Goal: Entertainment & Leisure: Browse casually

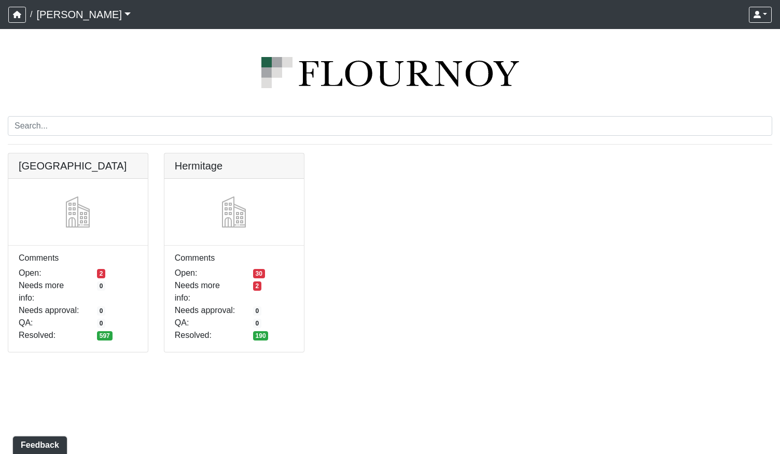
click at [20, 62] on img at bounding box center [390, 72] width 764 height 31
click at [103, 153] on link at bounding box center [77, 153] width 139 height 0
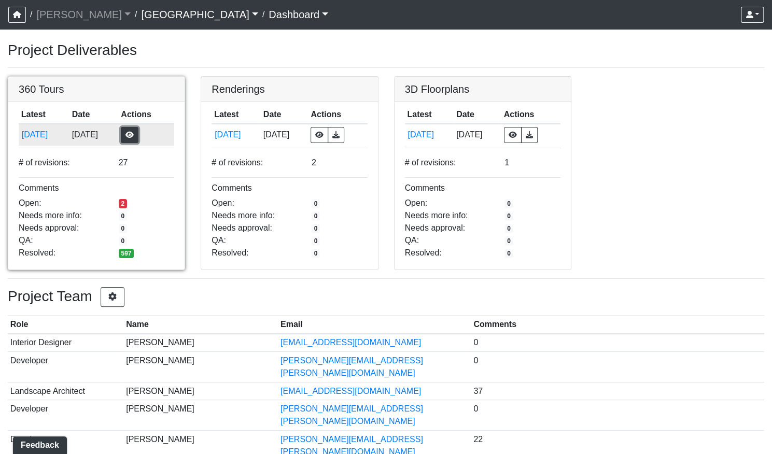
click at [138, 136] on button "button" at bounding box center [130, 135] width 18 height 16
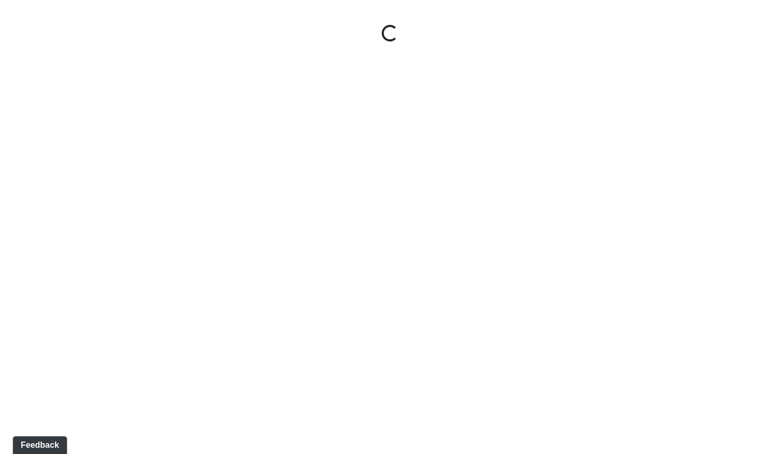
select select "gontoaMErPAtzSBVXh4ptW"
select select "h3ebyGk32eUmSzz99H473o"
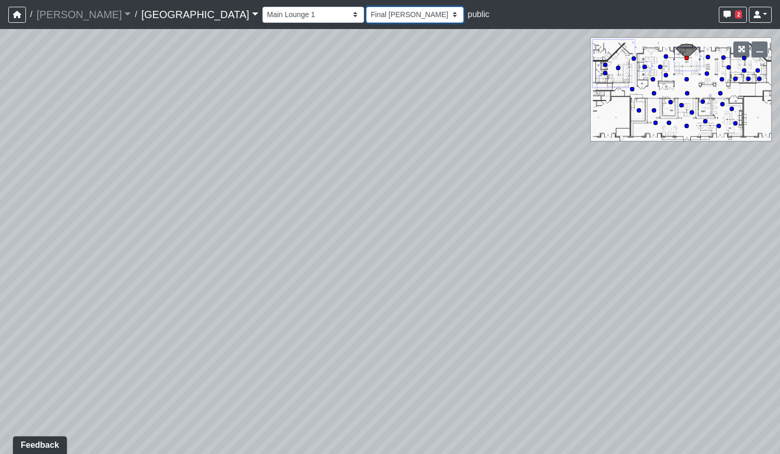
click at [366, 16] on select "[DATE] [DATE] Final [PERSON_NAME] [DATE] [DATE]_v2 [DATE] [DATE] [DATE] [DATE] …" at bounding box center [414, 15] width 97 height 16
click at [262, 17] on select "Breezeway Entry Fireplace 1 Fireplace 2 Gate Golf Holes Shade Sails Sidewalk 1 …" at bounding box center [313, 15] width 102 height 16
click at [262, 7] on select "Breezeway Entry Fireplace 1 Fireplace 2 Gate Golf Holes Shade Sails Sidewalk 1 …" at bounding box center [313, 15] width 102 height 16
select select "pqMrpT7AeTgQuGYvvdurR9"
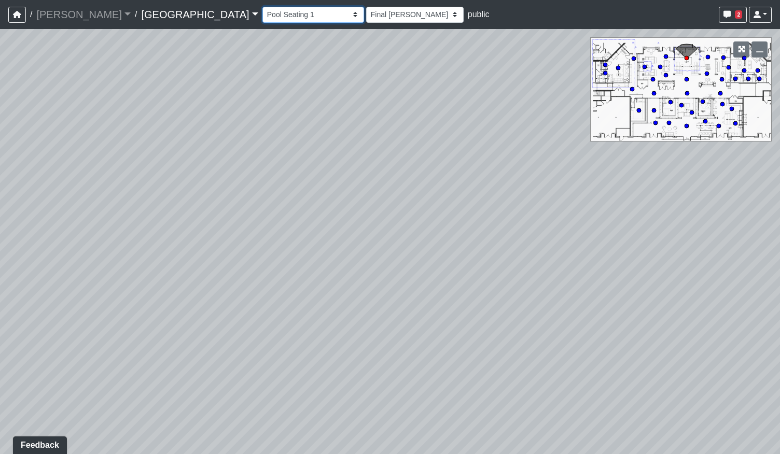
select select "h3ebyGk32eUmSzz99H473o"
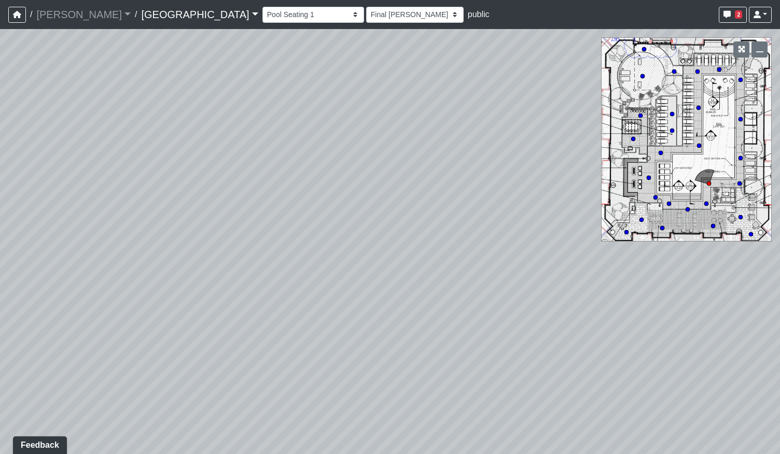
drag, startPoint x: 240, startPoint y: 292, endPoint x: 478, endPoint y: 268, distance: 239.7
click at [478, 268] on div "Loading... Pool Courtyard Entry 1 Loading... Main Lounge 2 Loading... Pool Cour…" at bounding box center [390, 241] width 780 height 425
drag, startPoint x: 371, startPoint y: 273, endPoint x: 535, endPoint y: 296, distance: 165.0
click at [535, 296] on div "Loading... Pool Courtyard Entry 1 Loading... Main Lounge 2 Loading... Pool Cour…" at bounding box center [390, 241] width 780 height 425
drag, startPoint x: 475, startPoint y: 283, endPoint x: 386, endPoint y: 297, distance: 90.3
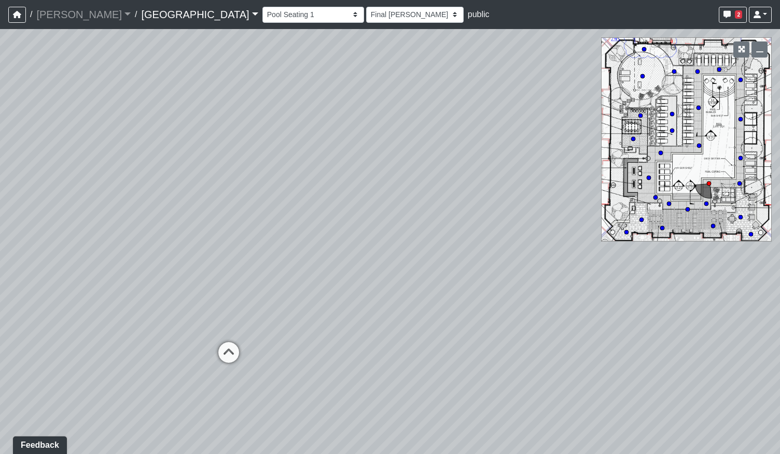
click at [336, 299] on div "Loading... Pool Courtyard Entry 1 Loading... Main Lounge 2 Loading... Pool Cour…" at bounding box center [390, 241] width 780 height 425
drag, startPoint x: 575, startPoint y: 265, endPoint x: 546, endPoint y: 263, distance: 29.1
click at [422, 273] on div "Loading... Pool Courtyard Entry 1 Loading... Main Lounge 2 Loading... Pool Cour…" at bounding box center [390, 241] width 780 height 425
drag, startPoint x: 448, startPoint y: 299, endPoint x: 480, endPoint y: 290, distance: 32.2
click at [480, 290] on div "Loading... Pool Courtyard Entry 1 Loading... Main Lounge 2 Loading... Pool Cour…" at bounding box center [390, 241] width 780 height 425
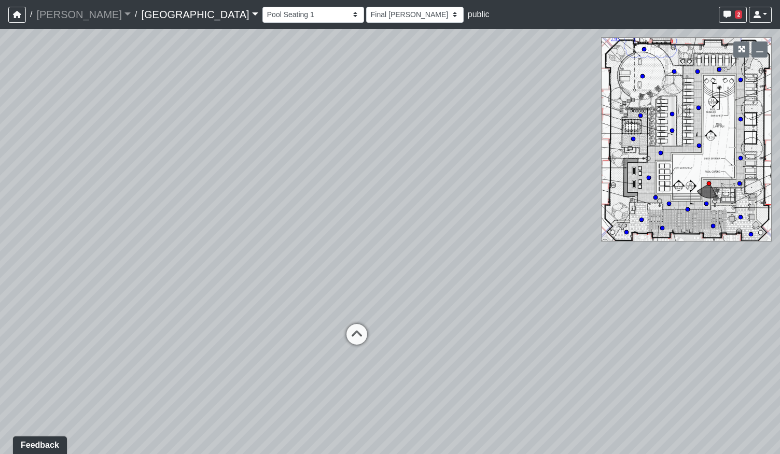
drag, startPoint x: 175, startPoint y: 264, endPoint x: 455, endPoint y: 252, distance: 279.7
click at [455, 252] on div "Loading... Pool Courtyard Entry 1 Loading... Main Lounge 2 Loading... Pool Cour…" at bounding box center [390, 241] width 780 height 425
drag, startPoint x: 521, startPoint y: 158, endPoint x: 390, endPoint y: 158, distance: 130.1
click at [390, 158] on div "Loading... Pool Courtyard Entry 1 Loading... Main Lounge 2 Loading... Pool Cour…" at bounding box center [390, 241] width 780 height 425
click at [256, 345] on icon at bounding box center [261, 348] width 31 height 31
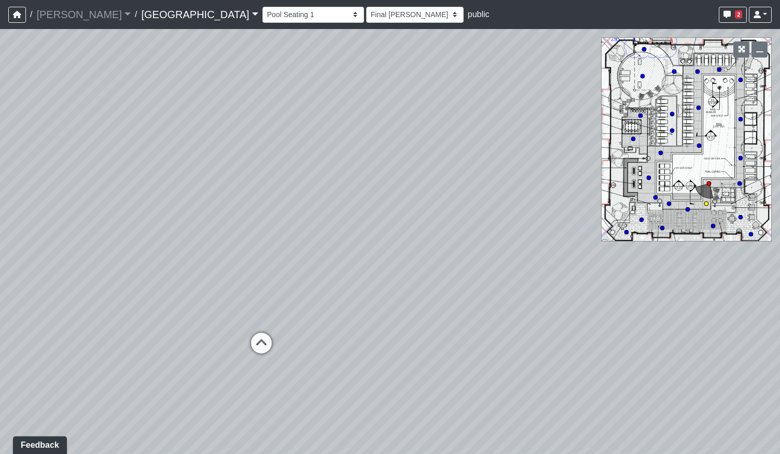
select select "ogt1AyrjNtVa1H4PfKvCPh"
select select "h3ebyGk32eUmSzz99H473o"
drag, startPoint x: 485, startPoint y: 274, endPoint x: 196, endPoint y: 300, distance: 290.4
click at [145, 302] on div "Loading... Pool Courtyard Entry 1 Loading... Main Lounge 2 Loading... Pool Cour…" at bounding box center [390, 241] width 780 height 425
drag, startPoint x: 256, startPoint y: 292, endPoint x: 241, endPoint y: 245, distance: 49.5
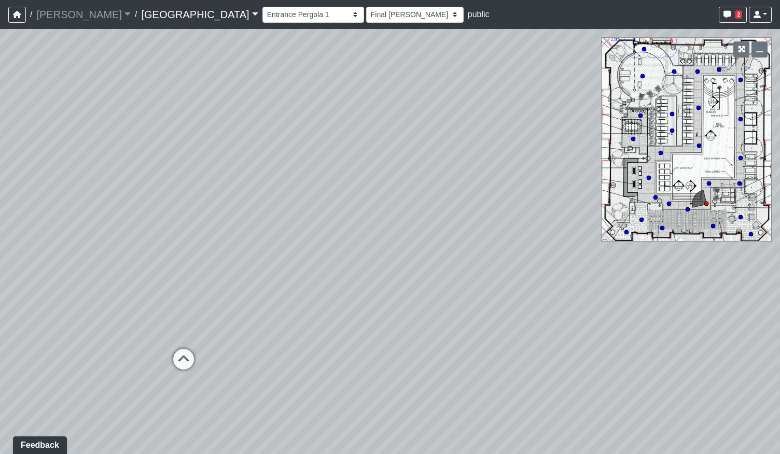
click at [241, 245] on div "Loading... Pool Courtyard Entry 1 Loading... Main Lounge 2 Loading... Pool Cour…" at bounding box center [390, 241] width 780 height 425
click at [179, 358] on icon at bounding box center [183, 364] width 31 height 31
select select "qPF58Gj19tdZKxXjctCZ5B"
select select "h3ebyGk32eUmSzz99H473o"
drag, startPoint x: 199, startPoint y: 299, endPoint x: 343, endPoint y: 296, distance: 144.7
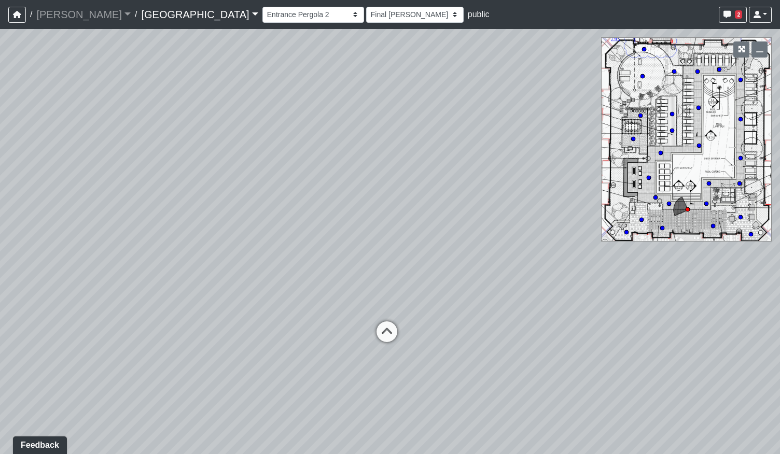
click at [342, 297] on div "Loading... Pool Courtyard Entry 1 Loading... Main Lounge 2 Loading... Pool Cour…" at bounding box center [390, 241] width 780 height 425
click at [425, 324] on icon at bounding box center [424, 327] width 31 height 31
select select "bpZU8EWxH7iP9wBKE9es9n"
select select "h3ebyGk32eUmSzz99H473o"
drag, startPoint x: 329, startPoint y: 307, endPoint x: 528, endPoint y: 302, distance: 199.7
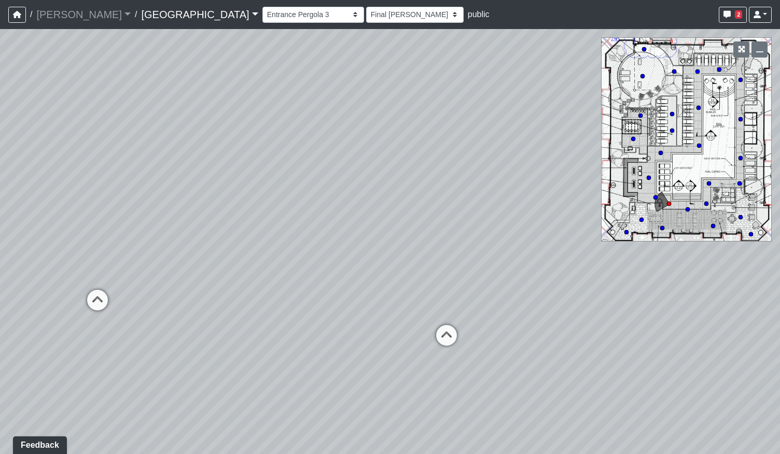
click at [525, 302] on div "Loading... Pool Courtyard Entry 1 Loading... Main Lounge 2 Loading... Pool Cour…" at bounding box center [390, 241] width 780 height 425
drag, startPoint x: 353, startPoint y: 280, endPoint x: 373, endPoint y: 301, distance: 28.6
click at [373, 301] on div "Loading... Pool Courtyard Entry 1 Loading... Main Lounge 2 Loading... Pool Cour…" at bounding box center [390, 241] width 780 height 425
drag, startPoint x: 479, startPoint y: 291, endPoint x: 422, endPoint y: 355, distance: 84.8
click at [422, 355] on div "Loading... Pool Courtyard Entry 1 Loading... Main Lounge 2 Loading... Pool Cour…" at bounding box center [390, 241] width 780 height 425
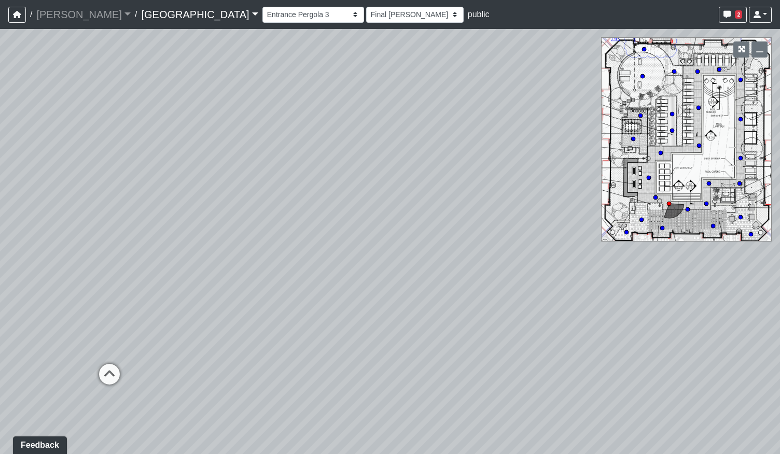
drag, startPoint x: 303, startPoint y: 356, endPoint x: 555, endPoint y: 293, distance: 260.3
click at [555, 293] on div "Loading... Pool Courtyard Entry 1 Loading... Main Lounge 2 Loading... Pool Cour…" at bounding box center [390, 241] width 780 height 425
drag, startPoint x: 277, startPoint y: 289, endPoint x: 399, endPoint y: 292, distance: 122.4
click at [399, 292] on div "Loading... Pool Courtyard Entry 1 Loading... Main Lounge 2 Loading... Pool Cour…" at bounding box center [390, 241] width 780 height 425
drag, startPoint x: 569, startPoint y: 322, endPoint x: 283, endPoint y: 301, distance: 287.4
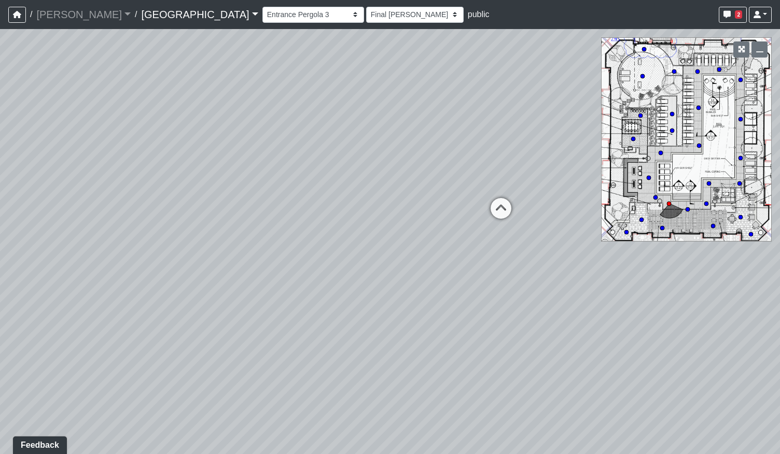
click at [271, 300] on div "Loading... Pool Courtyard Entry 1 Loading... Main Lounge 2 Loading... Pool Cour…" at bounding box center [390, 241] width 780 height 425
drag, startPoint x: 512, startPoint y: 327, endPoint x: 297, endPoint y: 322, distance: 215.2
click at [297, 322] on div "Loading... Pool Courtyard Entry 1 Loading... Main Lounge 2 Loading... Pool Cour…" at bounding box center [390, 241] width 780 height 425
drag, startPoint x: 440, startPoint y: 323, endPoint x: 242, endPoint y: 315, distance: 198.7
click at [242, 315] on div "Loading... Pool Courtyard Entry 1 Loading... Main Lounge 2 Loading... Pool Cour…" at bounding box center [390, 241] width 780 height 425
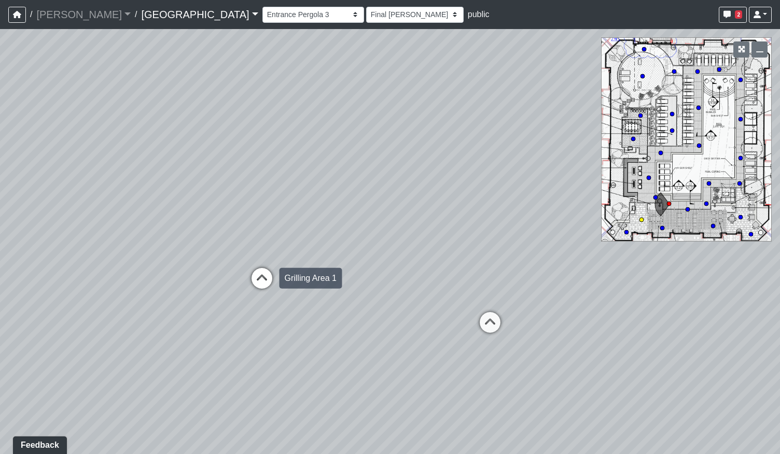
click at [262, 274] on icon at bounding box center [261, 283] width 31 height 31
select select "4gLVSiiFjtAtCpXpGU8akr"
select select "h3ebyGk32eUmSzz99H473o"
drag, startPoint x: 403, startPoint y: 307, endPoint x: 318, endPoint y: 315, distance: 85.4
click at [218, 308] on div "Loading... Pool Courtyard Entry 1 Loading... Main Lounge 2 Loading... Pool Cour…" at bounding box center [390, 241] width 780 height 425
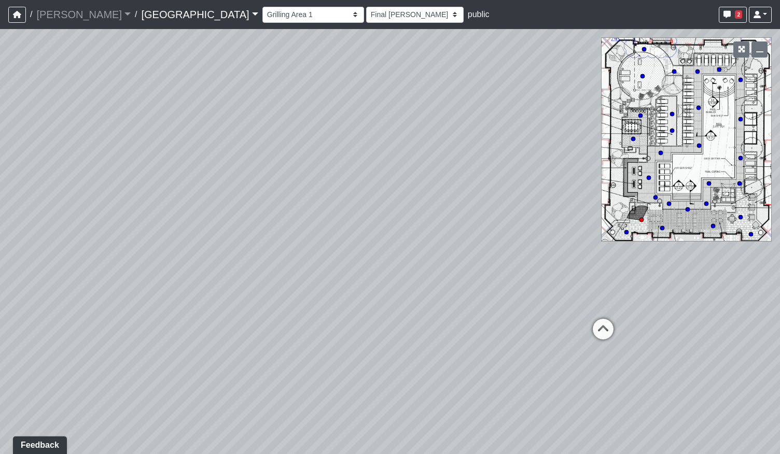
drag, startPoint x: 399, startPoint y: 321, endPoint x: 170, endPoint y: 342, distance: 229.5
click at [170, 342] on div "Loading... Pool Courtyard Entry 1 Loading... Main Lounge 2 Loading... Pool Cour…" at bounding box center [390, 241] width 780 height 425
drag, startPoint x: 493, startPoint y: 333, endPoint x: 250, endPoint y: 331, distance: 243.2
click at [250, 331] on div "Loading... Pool Courtyard Entry 1 Loading... Main Lounge 2 Loading... Pool Cour…" at bounding box center [390, 241] width 780 height 425
click at [418, 307] on icon at bounding box center [415, 311] width 31 height 31
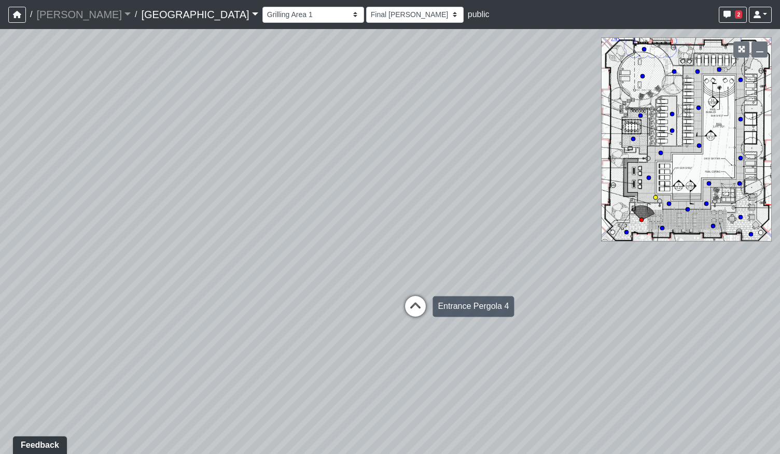
select select "jZDG7L9E933XaJqVWFJ8Me"
select select "h3ebyGk32eUmSzz99H473o"
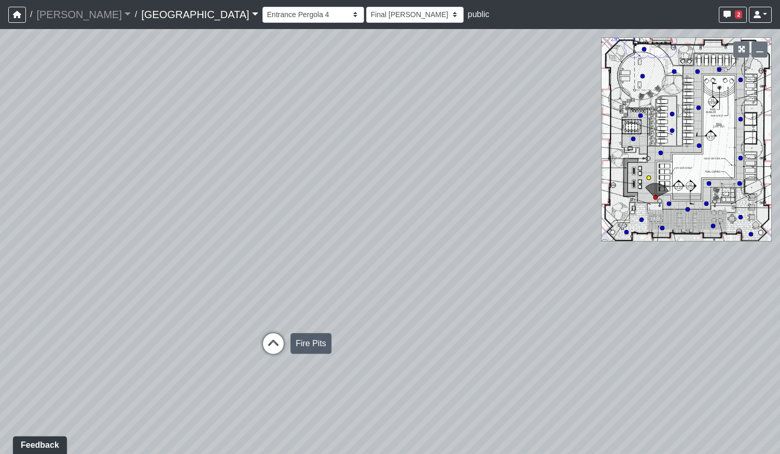
click at [275, 341] on icon at bounding box center [273, 348] width 31 height 31
select select "37xGgjA7i9Vw4XtMmYgQ1y"
select select "h3ebyGk32eUmSzz99H473o"
drag, startPoint x: 256, startPoint y: 323, endPoint x: 545, endPoint y: 319, distance: 289.3
click at [545, 319] on div "Loading... Pool Courtyard Entry 1 Loading... Main Lounge 2 Loading... Pool Cour…" at bounding box center [390, 241] width 780 height 425
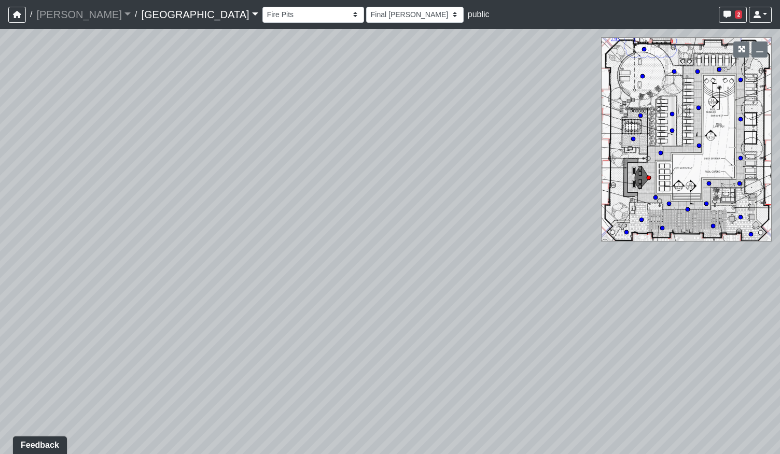
drag, startPoint x: 181, startPoint y: 296, endPoint x: 358, endPoint y: 296, distance: 176.8
click at [342, 294] on div "Loading... Pool Courtyard Entry 1 Loading... Main Lounge 2 Loading... Pool Cour…" at bounding box center [390, 241] width 780 height 425
drag, startPoint x: 170, startPoint y: 314, endPoint x: 327, endPoint y: 319, distance: 156.7
click at [156, 337] on div "Loading... Pool Courtyard Entry 1 Loading... Main Lounge 2 Loading... Pool Cour…" at bounding box center [390, 241] width 780 height 425
drag, startPoint x: 413, startPoint y: 289, endPoint x: 173, endPoint y: 292, distance: 239.5
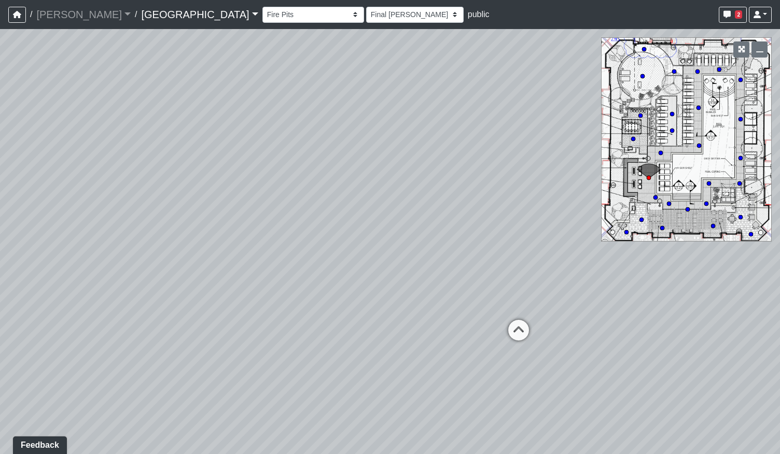
click at [173, 292] on div "Loading... Pool Courtyard Entry 1 Loading... Main Lounge 2 Loading... Pool Cour…" at bounding box center [390, 241] width 780 height 425
drag, startPoint x: 338, startPoint y: 326, endPoint x: 342, endPoint y: 260, distance: 66.0
click at [342, 260] on div "Loading... Pool Courtyard Entry 1 Loading... Main Lounge 2 Loading... Pool Cour…" at bounding box center [390, 241] width 780 height 425
click at [521, 295] on icon at bounding box center [516, 300] width 31 height 31
select select "3Yp3f2JyB9RuRZxs8365ta"
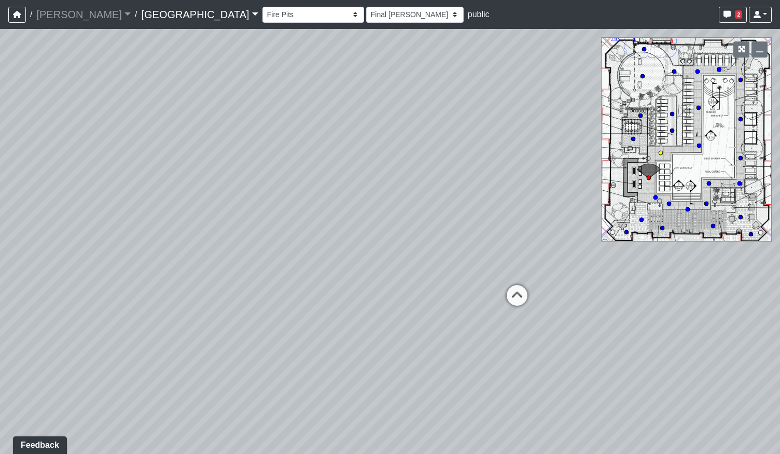
select select "h3ebyGk32eUmSzz99H473o"
drag, startPoint x: 255, startPoint y: 282, endPoint x: 604, endPoint y: 284, distance: 349.4
click at [604, 284] on div "Loading... Pool Courtyard Entry 1 Loading... Main Lounge 2 Loading... Pool Cour…" at bounding box center [390, 241] width 780 height 425
click at [308, 291] on icon at bounding box center [320, 292] width 31 height 31
select select "vZQNpsWXBVesRR9DEdGDF5"
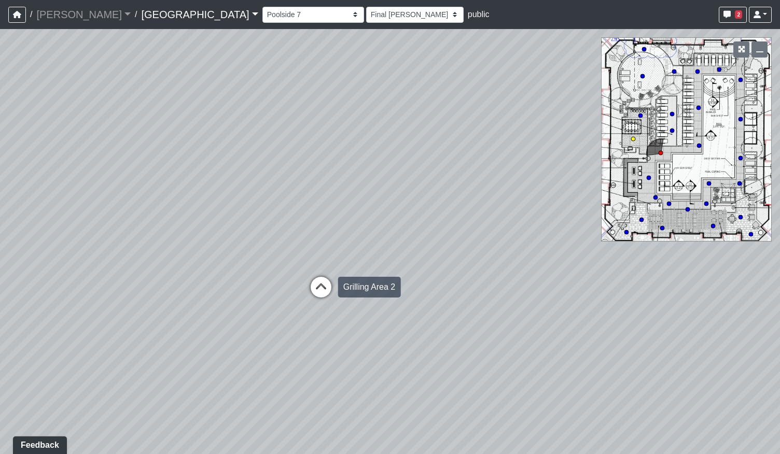
select select "h3ebyGk32eUmSzz99H473o"
drag, startPoint x: 604, startPoint y: 288, endPoint x: 496, endPoint y: 298, distance: 109.3
click at [351, 303] on div "Loading... Pool Courtyard Entry 1 Loading... Main Lounge 2 Loading... Pool Cour…" at bounding box center [390, 241] width 780 height 425
drag, startPoint x: 579, startPoint y: 299, endPoint x: 383, endPoint y: 321, distance: 197.2
click at [337, 315] on div "Loading... Pool Courtyard Entry 1 Loading... Main Lounge 2 Loading... Pool Cour…" at bounding box center [390, 241] width 780 height 425
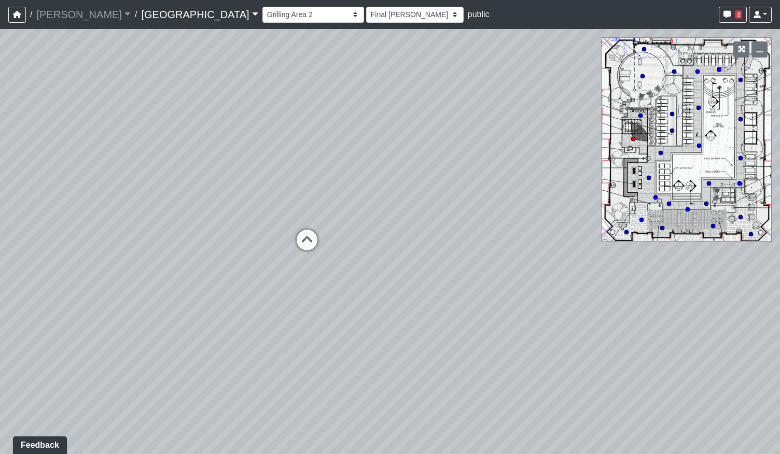
drag, startPoint x: 493, startPoint y: 301, endPoint x: 389, endPoint y: 303, distance: 103.7
click at [389, 303] on div "Loading... Pool Courtyard Entry 1 Loading... Main Lounge 2 Loading... Pool Cour…" at bounding box center [390, 241] width 780 height 425
drag
click at [100, 329] on div "Loading... Pool Courtyard Entry 1 Loading... Main Lounge 2 Loading... Pool Cour…" at bounding box center [390, 241] width 780 height 425
drag, startPoint x: 536, startPoint y: 310, endPoint x: 521, endPoint y: 258, distance: 54.0
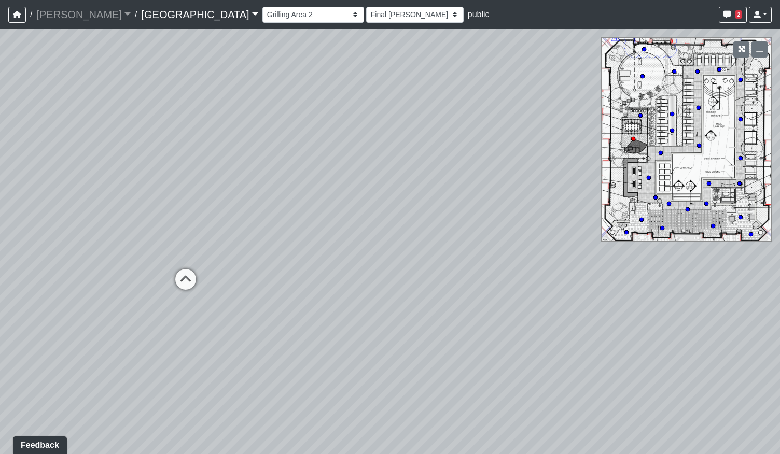
click at [521, 258] on div "Loading... Pool Courtyard Entry 1 Loading... Main Lounge 2 Loading... Pool Cour…" at bounding box center [390, 241] width 780 height 425
click at [565, 270] on div "Loading... Pool Courtyard Entry 1 Loading... Main Lounge 2 Loading... Pool Cour…" at bounding box center [390, 241] width 780 height 425
click at [553, 285] on div "Loading... Pool Courtyard Entry 1 Loading... Main Lounge 2 Loading... Pool Cour…" at bounding box center [390, 241] width 780 height 425
drag, startPoint x: 622, startPoint y: 316, endPoint x: 229, endPoint y: 327, distance: 392.6
click at [229, 327] on div "Loading... Pool Courtyard Entry 1 Loading... Main Lounge 2 Loading... Pool Cour…" at bounding box center [390, 241] width 780 height 425
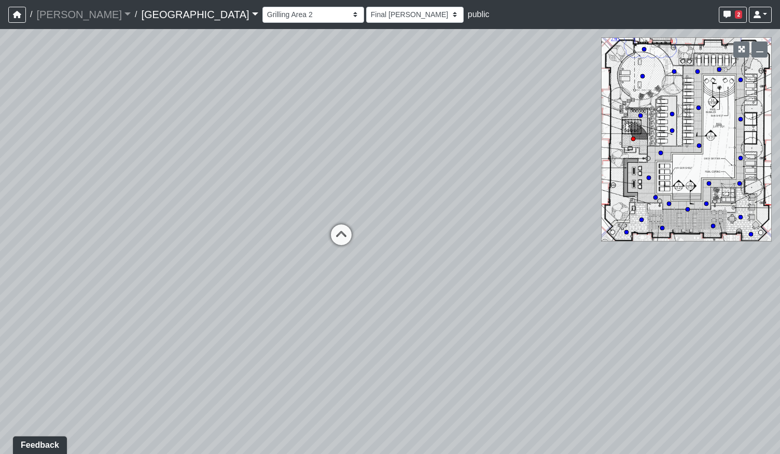
drag, startPoint x: 250, startPoint y: 288, endPoint x: 607, endPoint y: 263, distance: 357.0
click at [607, 263] on div "Loading... Pool Courtyard Entry 1 Loading... Main Lounge 2 Loading... Pool Cour…" at bounding box center [390, 241] width 780 height 425
drag, startPoint x: 568, startPoint y: 363, endPoint x: 261, endPoint y: 363, distance: 306.9
click at [261, 363] on div "Loading... Pool Courtyard Entry 1 Loading... Main Lounge 2 Loading... Pool Cour…" at bounding box center [390, 241] width 780 height 425
click at [575, 312] on icon at bounding box center [580, 318] width 31 height 31
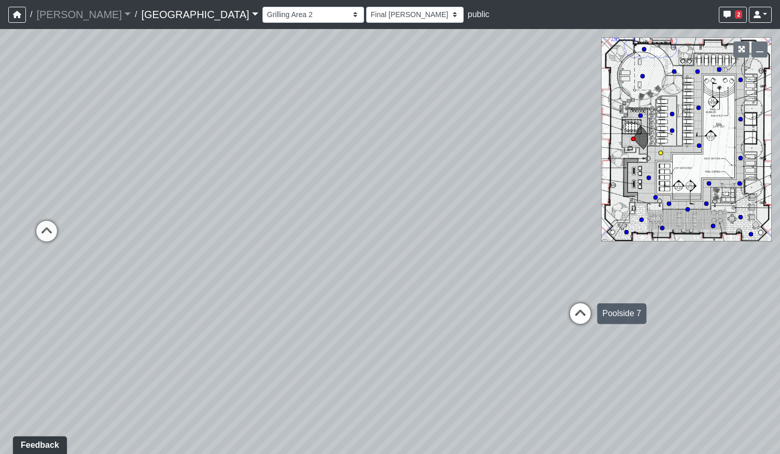
select select "3Yp3f2JyB9RuRZxs8365ta"
select select "h3ebyGk32eUmSzz99H473o"
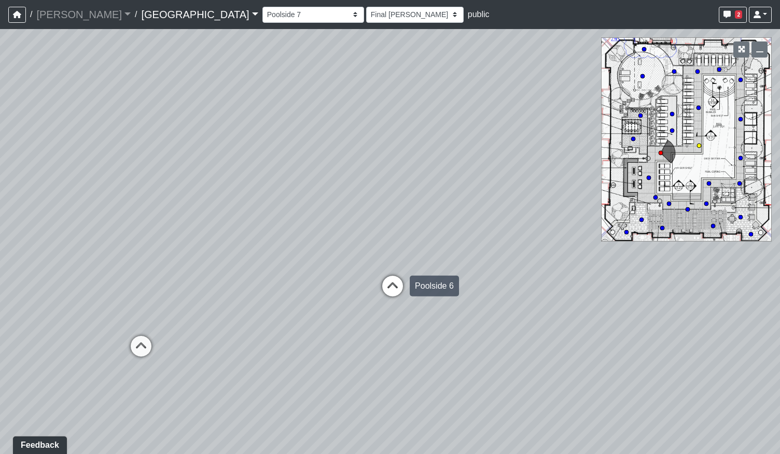
click at [399, 285] on icon at bounding box center [392, 291] width 31 height 31
select select "vHFmJJqDZLNaM8qRPtTfu9"
select select "h3ebyGk32eUmSzz99H473o"
drag, startPoint x: 203, startPoint y: 305, endPoint x: 595, endPoint y: 283, distance: 392.6
click at [591, 283] on div "Loading... Pool Courtyard Entry 1 Loading... Main Lounge 2 Loading... Pool Cour…" at bounding box center [390, 241] width 780 height 425
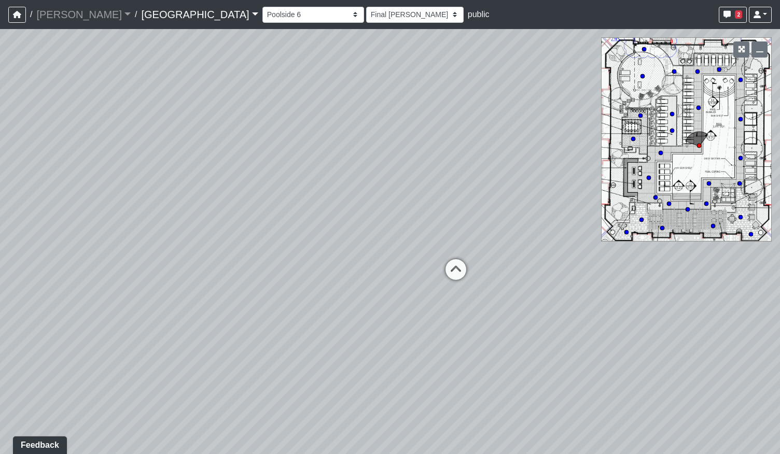
drag, startPoint x: 308, startPoint y: 272, endPoint x: 523, endPoint y: 277, distance: 214.7
click at [523, 277] on div "Loading... Pool Courtyard Entry 1 Loading... Main Lounge 2 Loading... Pool Cour…" at bounding box center [390, 241] width 780 height 425
drag, startPoint x: 566, startPoint y: 307, endPoint x: 359, endPoint y: 302, distance: 206.9
click at [155, 316] on div "Loading... Pool Courtyard Entry 1 Loading... Main Lounge 2 Loading... Pool Cour…" at bounding box center [390, 241] width 780 height 425
drag, startPoint x: 468, startPoint y: 290, endPoint x: 221, endPoint y: 277, distance: 246.6
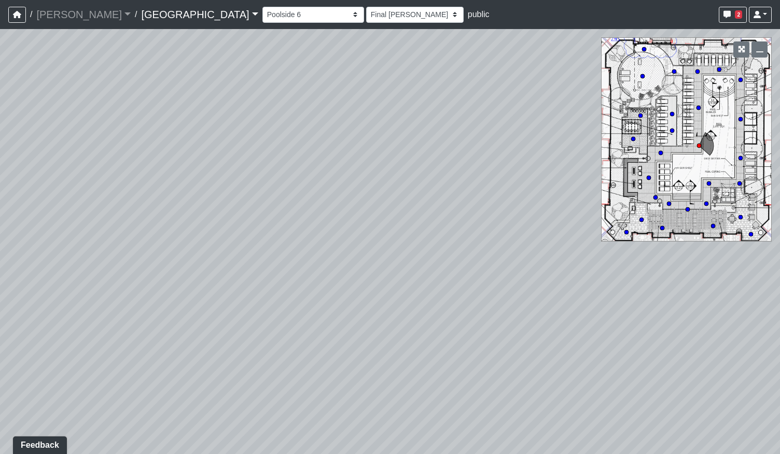
click at [192, 284] on div "Loading... Pool Courtyard Entry 1 Loading... Main Lounge 2 Loading... Pool Cour…" at bounding box center [390, 241] width 780 height 425
drag, startPoint x: 505, startPoint y: 254, endPoint x: 356, endPoint y: 254, distance: 149.8
click at [356, 254] on div "Loading... Pool Courtyard Entry 1 Loading... Main Lounge 2 Loading... Pool Cour…" at bounding box center [390, 241] width 780 height 425
drag, startPoint x: 94, startPoint y: 270, endPoint x: 468, endPoint y: 267, distance: 373.8
click at [475, 268] on div "Loading... Pool Courtyard Entry 1 Loading... Main Lounge 2 Loading... Pool Cour…" at bounding box center [390, 241] width 780 height 425
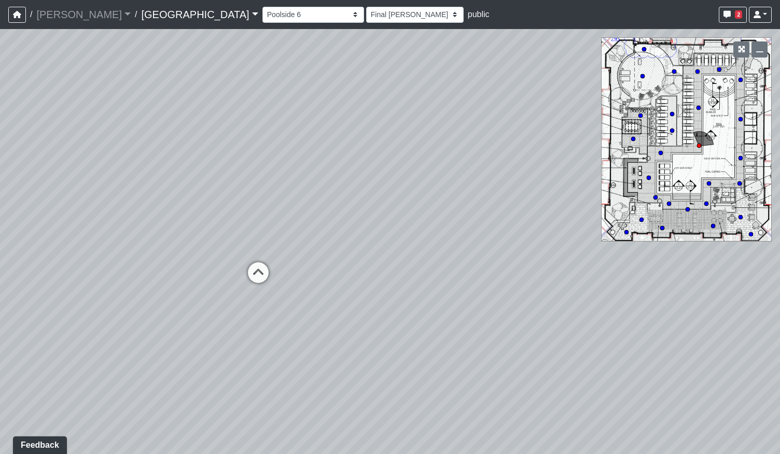
drag, startPoint x: 207, startPoint y: 226, endPoint x: 363, endPoint y: 222, distance: 155.6
click at [363, 222] on div "Loading... Pool Courtyard Entry 1 Loading... Main Lounge 2 Loading... Pool Cour…" at bounding box center [390, 241] width 780 height 425
click at [280, 269] on icon at bounding box center [283, 275] width 31 height 31
select select "rfT8oXyc8mMXL2JMPGf6C2"
select select "h3ebyGk32eUmSzz99H473o"
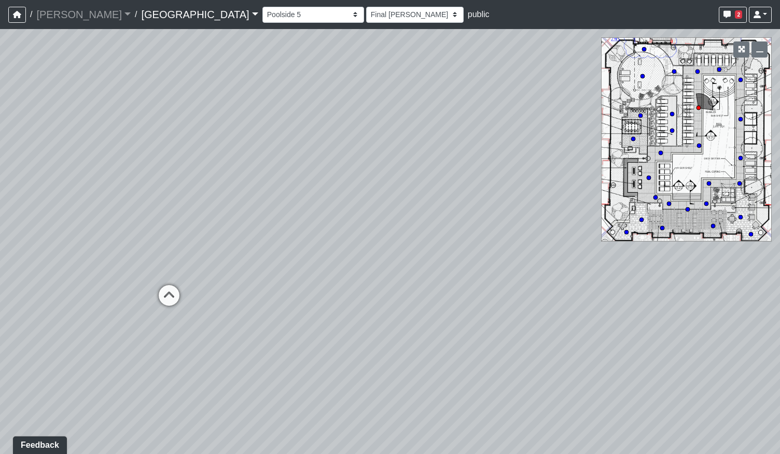
drag, startPoint x: 470, startPoint y: 230, endPoint x: 346, endPoint y: 238, distance: 124.2
click at [346, 238] on div "Loading... Pool Courtyard Entry 1 Loading... Main Lounge 2 Loading... Pool Cour…" at bounding box center [390, 241] width 780 height 425
drag, startPoint x: 204, startPoint y: 271, endPoint x: 504, endPoint y: 257, distance: 301.0
click at [504, 257] on div "Loading... Pool Courtyard Entry 1 Loading... Main Lounge 2 Loading... Pool Cour…" at bounding box center [390, 241] width 780 height 425
drag, startPoint x: 369, startPoint y: 256, endPoint x: 531, endPoint y: 249, distance: 162.9
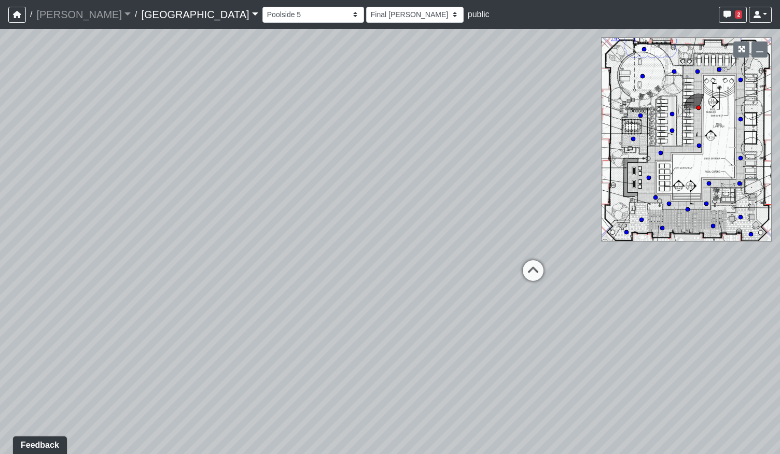
click at [556, 246] on div "Loading... Pool Courtyard Entry 1 Loading... Main Lounge 2 Loading... Pool Cour…" at bounding box center [390, 241] width 780 height 425
drag, startPoint x: 298, startPoint y: 255, endPoint x: 459, endPoint y: 257, distance: 161.8
click at [459, 257] on div "Loading... Pool Courtyard Entry 1 Loading... Main Lounge 2 Loading... Pool Cour…" at bounding box center [390, 241] width 780 height 425
drag, startPoint x: 467, startPoint y: 242, endPoint x: 149, endPoint y: 278, distance: 319.9
click at [143, 282] on div "Loading... Pool Courtyard Entry 1 Loading... Main Lounge 2 Loading... Pool Cour…" at bounding box center [390, 241] width 780 height 425
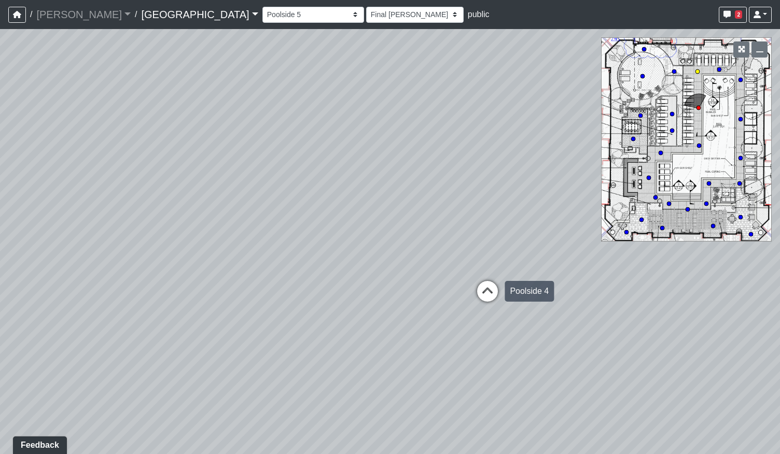
click at [486, 293] on icon at bounding box center [487, 296] width 31 height 31
select select "o9XpDjzQN4b3nso91ttAXF"
select select "h3ebyGk32eUmSzz99H473o"
drag, startPoint x: 213, startPoint y: 276, endPoint x: 353, endPoint y: 269, distance: 140.2
click at [354, 269] on div "Loading... Pool Courtyard Entry 1 Loading... Main Lounge 2 Loading... Pool Cour…" at bounding box center [390, 241] width 780 height 425
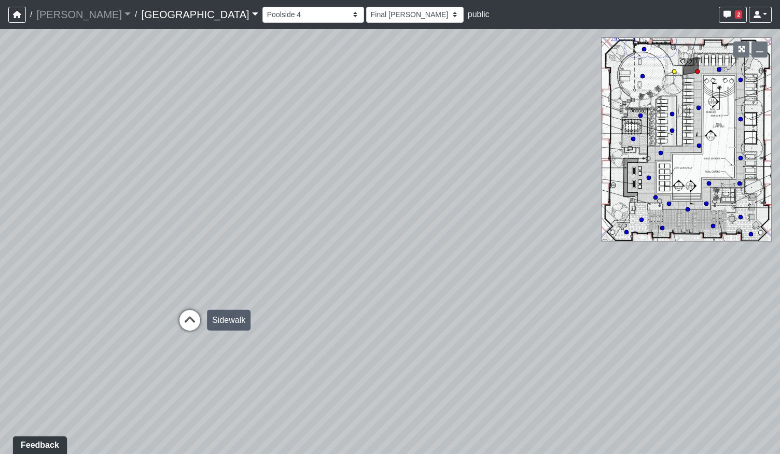
click at [196, 314] on icon at bounding box center [189, 325] width 31 height 31
select select "ts1weBV6nSNRudKdgJX1Ed"
select select "h3ebyGk32eUmSzz99H473o"
drag, startPoint x: 122, startPoint y: 304, endPoint x: 457, endPoint y: 279, distance: 335.4
click at [457, 279] on div "Loading... Pool Courtyard Entry 1 Loading... Main Lounge 2 Loading... Pool Cour…" at bounding box center [390, 241] width 780 height 425
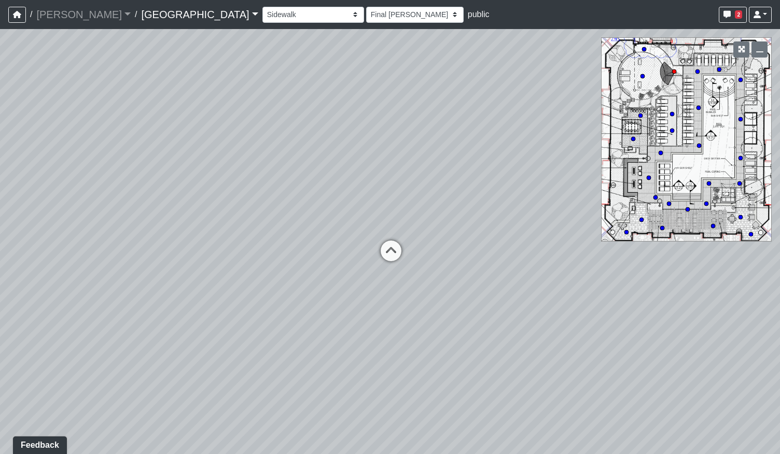
drag, startPoint x: 151, startPoint y: 243, endPoint x: 494, endPoint y: 209, distance: 344.4
click at [494, 209] on div "Loading... Pool Courtyard Entry 1 Loading... Main Lounge 2 Loading... Pool Cour…" at bounding box center [390, 241] width 780 height 425
drag, startPoint x: 523, startPoint y: 255, endPoint x: 114, endPoint y: 268, distance: 409.8
click at [114, 268] on div "Loading... Pool Courtyard Entry 1 Loading... Main Lounge 2 Loading... Pool Cour…" at bounding box center [390, 241] width 780 height 425
click at [353, 230] on icon at bounding box center [346, 229] width 31 height 31
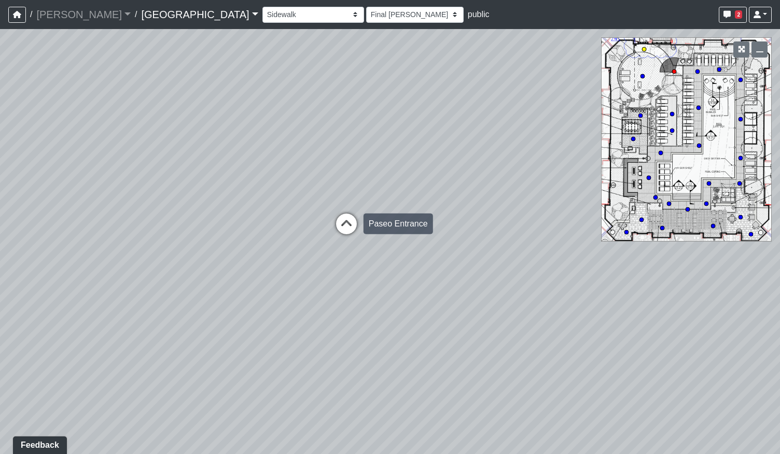
select select "bp6eZf2t8AY9XxgWzxsDS7"
select select "h3ebyGk32eUmSzz99H473o"
drag, startPoint x: 476, startPoint y: 225, endPoint x: 113, endPoint y: 244, distance: 363.4
click at [113, 244] on div "Loading... Pool Courtyard Entry 1 Loading... Main Lounge 2 Loading... Pool Cour…" at bounding box center [390, 241] width 780 height 425
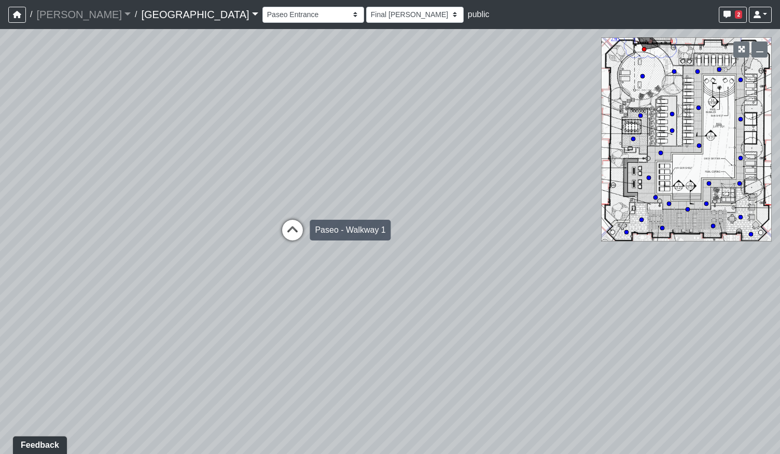
click at [294, 234] on icon at bounding box center [292, 235] width 31 height 31
select select "sEwiTxnSdALfGjNGTJr68G"
select select "h3ebyGk32eUmSzz99H473o"
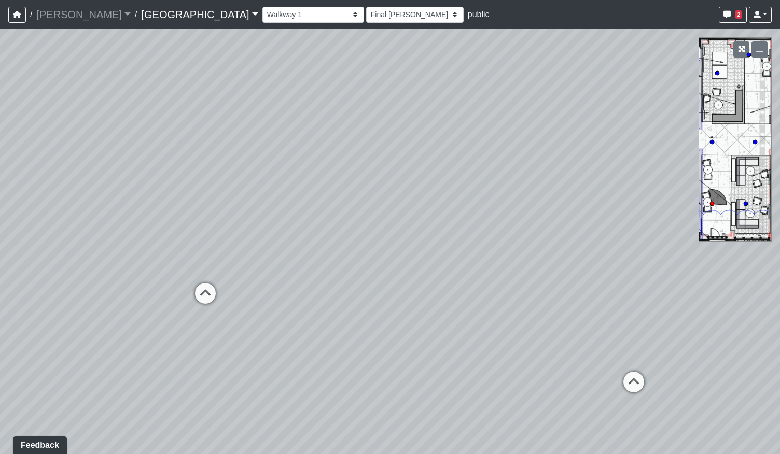
drag, startPoint x: 424, startPoint y: 260, endPoint x: 324, endPoint y: 244, distance: 101.3
click at [324, 244] on div "Loading... Pool Courtyard Entry 1 Loading... Main Lounge 2 Loading... Pool Cour…" at bounding box center [390, 241] width 780 height 425
click at [196, 293] on icon at bounding box center [205, 298] width 31 height 31
select select "qCH7GBaZ2LsR8MqAxWUC8e"
select select "h3ebyGk32eUmSzz99H473o"
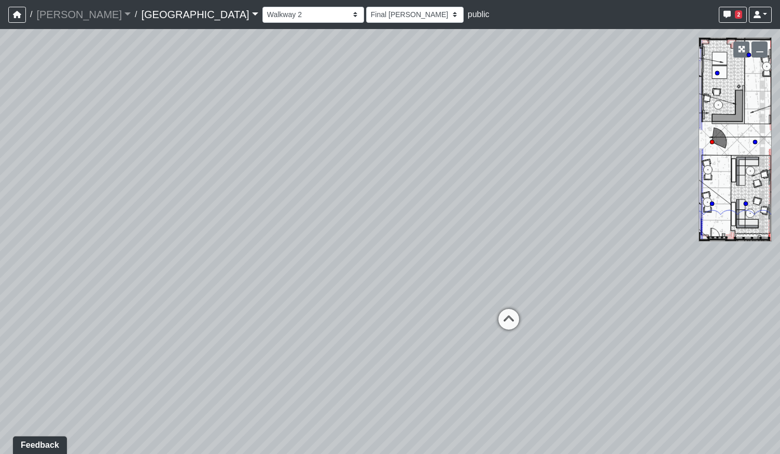
drag, startPoint x: 581, startPoint y: 339, endPoint x: 286, endPoint y: 331, distance: 295.1
click at [269, 338] on div "Loading... Pool Courtyard Entry 1 Loading... Main Lounge 2 Loading... Pool Cour…" at bounding box center [390, 241] width 780 height 425
click at [393, 301] on icon at bounding box center [397, 306] width 31 height 31
select select "fouQaAmTNYQfM5euUrkyLi"
select select "h3ebyGk32eUmSzz99H473o"
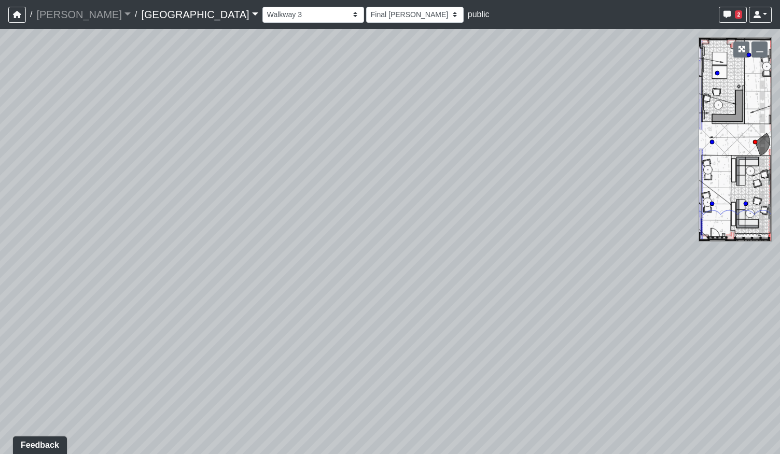
drag, startPoint x: 533, startPoint y: 264, endPoint x: 265, endPoint y: 284, distance: 268.8
click at [274, 284] on div "Loading... Pool Courtyard Entry 1 Loading... Main Lounge 2 Loading... Pool Cour…" at bounding box center [390, 241] width 780 height 425
drag, startPoint x: 512, startPoint y: 282, endPoint x: 397, endPoint y: 247, distance: 120.1
click at [397, 247] on div "Loading... Pool Courtyard Entry 1 Loading... Main Lounge 2 Loading... Pool Cour…" at bounding box center [390, 241] width 780 height 425
drag, startPoint x: 550, startPoint y: 291, endPoint x: 331, endPoint y: 295, distance: 218.3
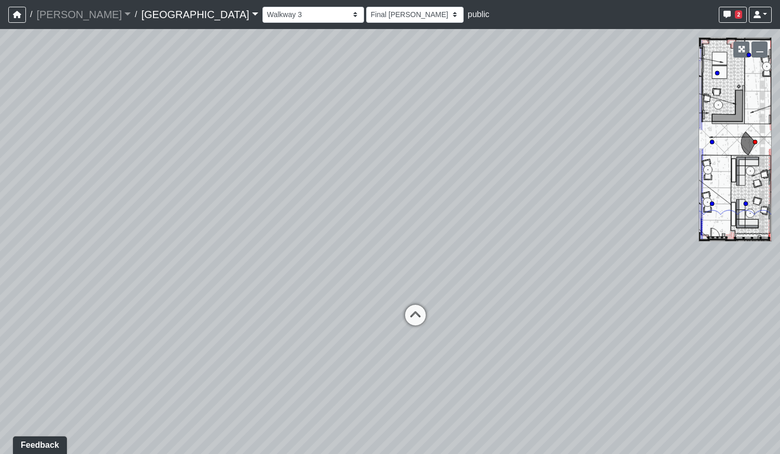
click at [331, 295] on div "Loading... Pool Courtyard Entry 1 Loading... Main Lounge 2 Loading... Pool Cour…" at bounding box center [390, 241] width 780 height 425
drag, startPoint x: 546, startPoint y: 265, endPoint x: 157, endPoint y: 265, distance: 389.9
click at [157, 265] on div "Loading... Pool Courtyard Entry 1 Loading... Main Lounge 2 Loading... Pool Cour…" at bounding box center [390, 241] width 780 height 425
drag, startPoint x: 505, startPoint y: 216, endPoint x: 247, endPoint y: 237, distance: 258.5
click at [247, 237] on div "Loading... Pool Courtyard Entry 1 Loading... Main Lounge 2 Loading... Pool Cour…" at bounding box center [390, 241] width 780 height 425
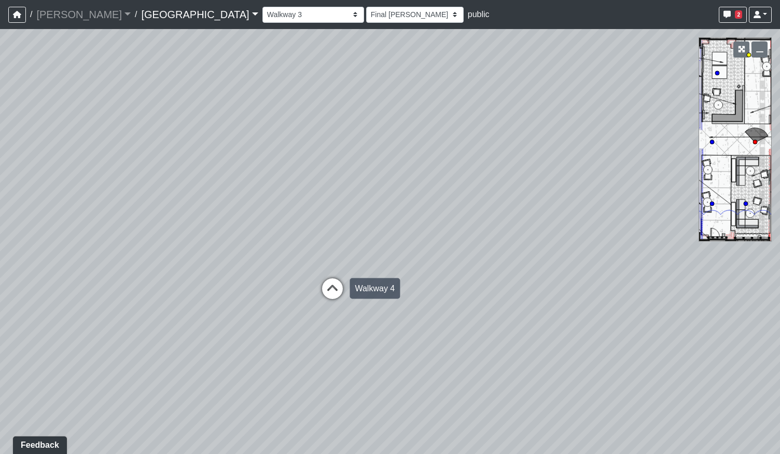
click at [330, 291] on icon at bounding box center [332, 293] width 31 height 31
select select "5twcqx3V9eezx34MYuTuHT"
select select "h3ebyGk32eUmSzz99H473o"
drag, startPoint x: 230, startPoint y: 277, endPoint x: 641, endPoint y: 236, distance: 412.6
click at [612, 237] on div "Loading... Pool Courtyard Entry 1 Loading... Main Lounge 2 Loading... Pool Cour…" at bounding box center [390, 241] width 780 height 425
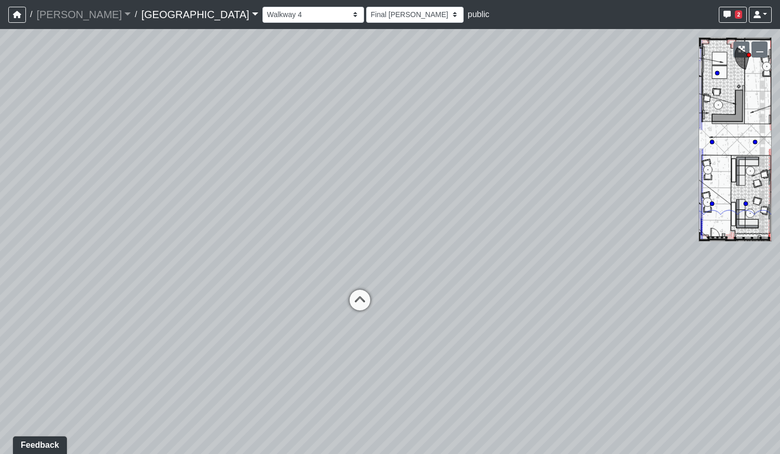
drag, startPoint x: 284, startPoint y: 258, endPoint x: 354, endPoint y: 262, distance: 69.6
click at [355, 262] on div "Loading... Pool Courtyard Entry 1 Loading... Main Lounge 2 Loading... Pool Cour…" at bounding box center [390, 241] width 780 height 425
drag, startPoint x: 518, startPoint y: 259, endPoint x: 159, endPoint y: 277, distance: 360.3
click at [159, 277] on div "Loading... Pool Courtyard Entry 1 Loading... Main Lounge 2 Loading... Pool Cour…" at bounding box center [390, 241] width 780 height 425
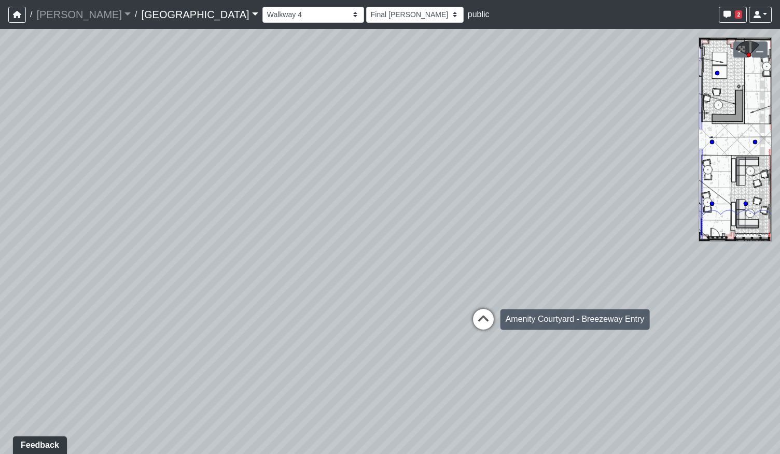
click at [491, 322] on icon at bounding box center [483, 324] width 31 height 31
select select "bV6mw7sk2yau5djgeHJiat"
select select "h3ebyGk32eUmSzz99H473o"
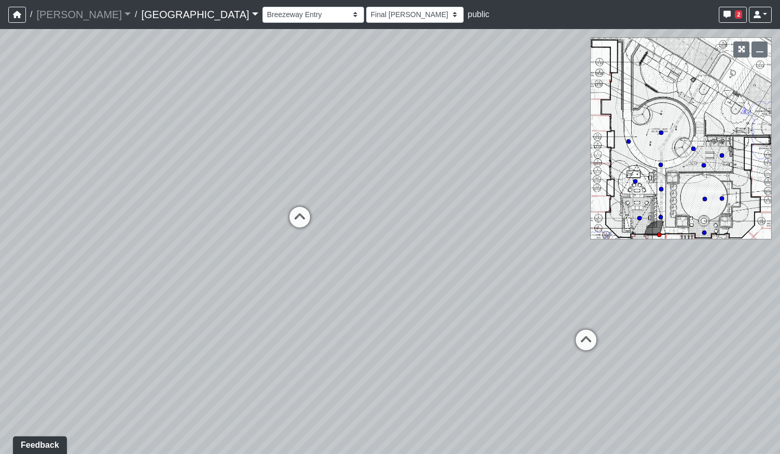
drag, startPoint x: 293, startPoint y: 264, endPoint x: 459, endPoint y: 262, distance: 166.4
click at [459, 262] on div "Loading... Pool Courtyard Entry 1 Loading... Main Lounge 2 Loading... Pool Cour…" at bounding box center [390, 241] width 780 height 425
click at [587, 337] on icon at bounding box center [585, 345] width 31 height 31
select select "2g74JqUAVunN4W4RDEJZSB"
select select "h3ebyGk32eUmSzz99H473o"
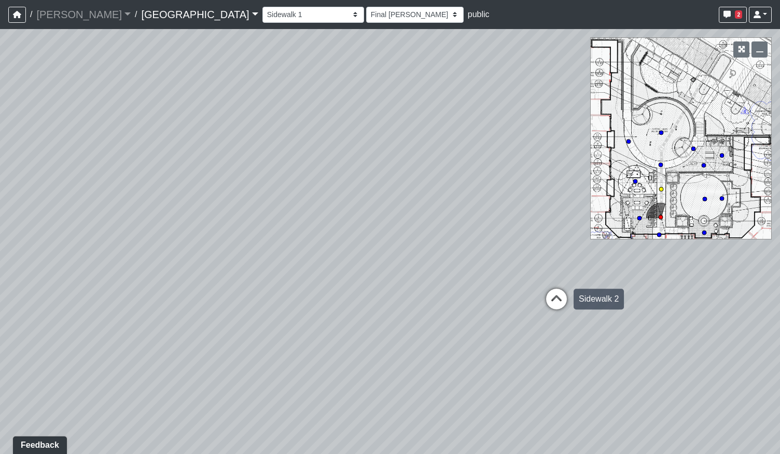
click at [560, 302] on icon at bounding box center [556, 304] width 31 height 31
select select "aKnx4LbkW4vTTeN38Co3z9"
select select "h3ebyGk32eUmSzz99H473o"
drag, startPoint x: 308, startPoint y: 301, endPoint x: 215, endPoint y: 309, distance: 94.2
click at [215, 309] on div "Loading... Pool Courtyard Entry 1 Loading... Main Lounge 2 Loading... Pool Cour…" at bounding box center [390, 241] width 780 height 425
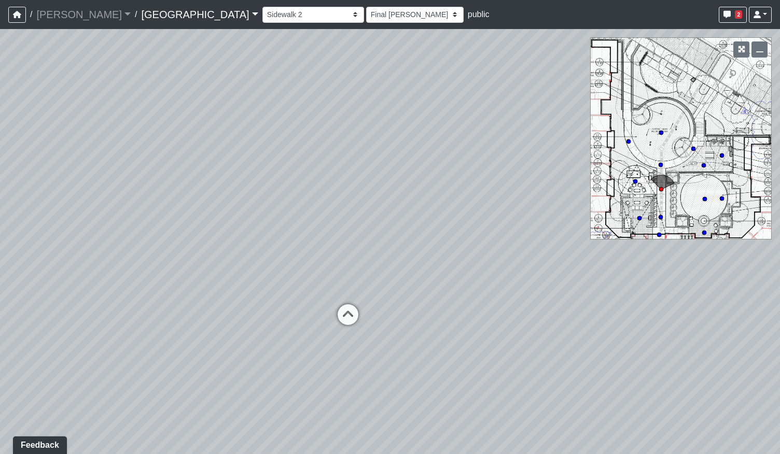
drag, startPoint x: 279, startPoint y: 304, endPoint x: 109, endPoint y: 313, distance: 170.2
click at [109, 313] on div "Loading... Pool Courtyard Entry 1 Loading... Main Lounge 2 Loading... Pool Cour…" at bounding box center [390, 241] width 780 height 425
drag, startPoint x: 409, startPoint y: 268, endPoint x: 189, endPoint y: 272, distance: 220.4
click at [128, 274] on div "Loading... Pool Courtyard Entry 1 Loading... Main Lounge 2 Loading... Pool Cour…" at bounding box center [390, 241] width 780 height 425
drag, startPoint x: 462, startPoint y: 259, endPoint x: 510, endPoint y: 258, distance: 47.7
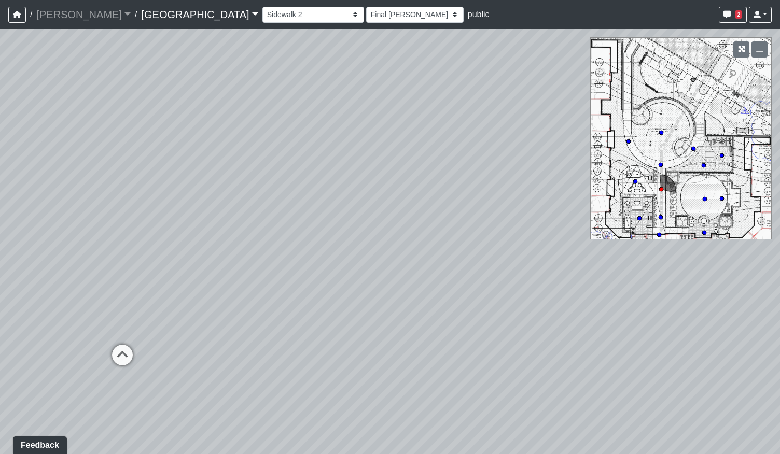
click at [510, 258] on div "Loading... Pool Courtyard Entry 1 Loading... Main Lounge 2 Loading... Pool Cour…" at bounding box center [390, 241] width 780 height 425
click at [131, 355] on icon at bounding box center [122, 360] width 31 height 31
select select "h2Ljgq5k7pVKEairBLeMDA"
select select "h3ebyGk32eUmSzz99H473o"
drag, startPoint x: 401, startPoint y: 276, endPoint x: 311, endPoint y: 274, distance: 90.2
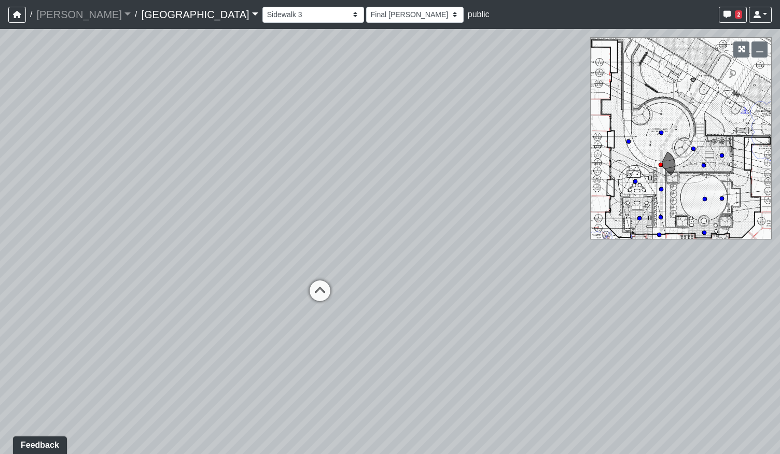
click at [264, 278] on div "Loading... Pool Courtyard Entry 1 Loading... Main Lounge 2 Loading... Pool Cour…" at bounding box center [390, 241] width 780 height 425
click at [314, 292] on icon at bounding box center [317, 295] width 31 height 31
select select "hsXZtTYoWE68yZMGypXg5q"
select select "h3ebyGk32eUmSzz99H473o"
drag, startPoint x: 391, startPoint y: 280, endPoint x: 283, endPoint y: 304, distance: 111.1
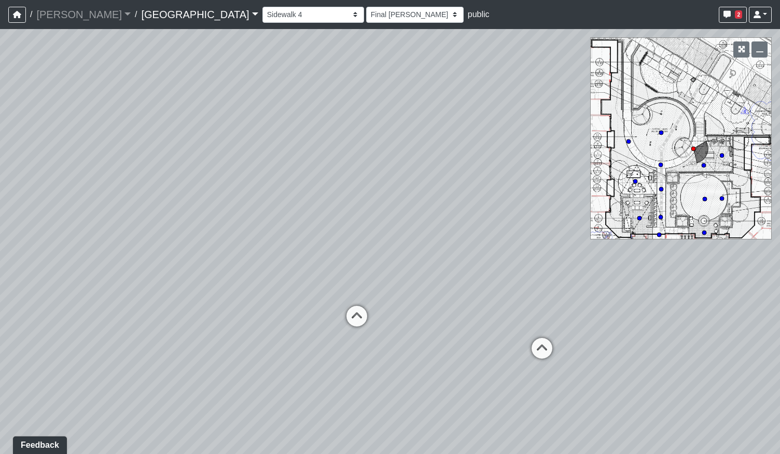
click at [257, 279] on div "Loading... Pool Courtyard Entry 1 Loading... Main Lounge 2 Loading... Pool Cour…" at bounding box center [390, 241] width 780 height 425
drag, startPoint x: 449, startPoint y: 357, endPoint x: 175, endPoint y: 344, distance: 274.0
click at [177, 348] on div "Loading... Pool Courtyard Entry 1 Loading... Main Lounge 2 Loading... Pool Cour…" at bounding box center [390, 241] width 780 height 425
drag, startPoint x: 494, startPoint y: 246, endPoint x: 230, endPoint y: 262, distance: 263.8
click at [133, 262] on div "Loading... Pool Courtyard Entry 1 Loading... Main Lounge 2 Loading... Pool Cour…" at bounding box center [390, 241] width 780 height 425
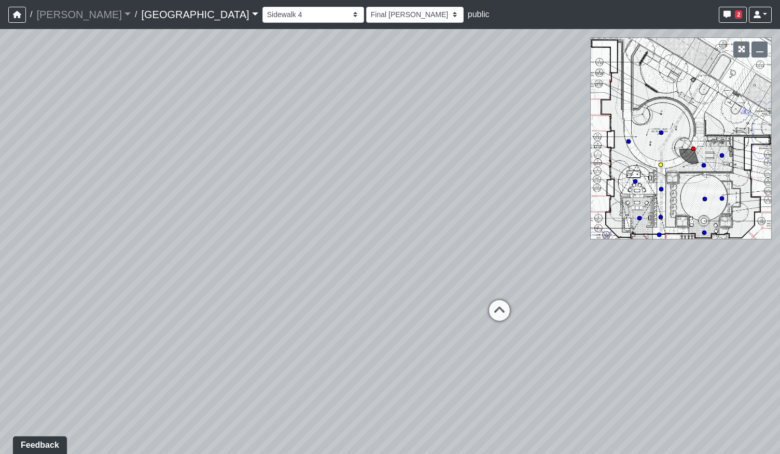
drag, startPoint x: 494, startPoint y: 307, endPoint x: 485, endPoint y: 307, distance: 8.8
click at [493, 307] on icon at bounding box center [499, 315] width 31 height 31
select select "h2Ljgq5k7pVKEairBLeMDA"
select select "h3ebyGk32eUmSzz99H473o"
drag, startPoint x: 219, startPoint y: 283, endPoint x: 477, endPoint y: 292, distance: 258.3
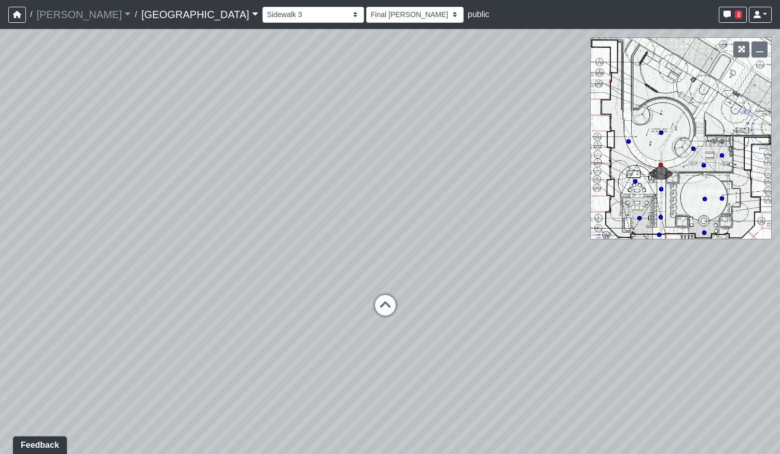
click at [477, 292] on div "Loading... Pool Courtyard Entry 1 Loading... Main Lounge 2 Loading... Pool Cour…" at bounding box center [390, 241] width 780 height 425
click at [406, 301] on icon at bounding box center [406, 312] width 31 height 31
select select "aKnx4LbkW4vTTeN38Co3z9"
select select "h3ebyGk32eUmSzz99H473o"
click at [418, 313] on icon at bounding box center [410, 324] width 31 height 31
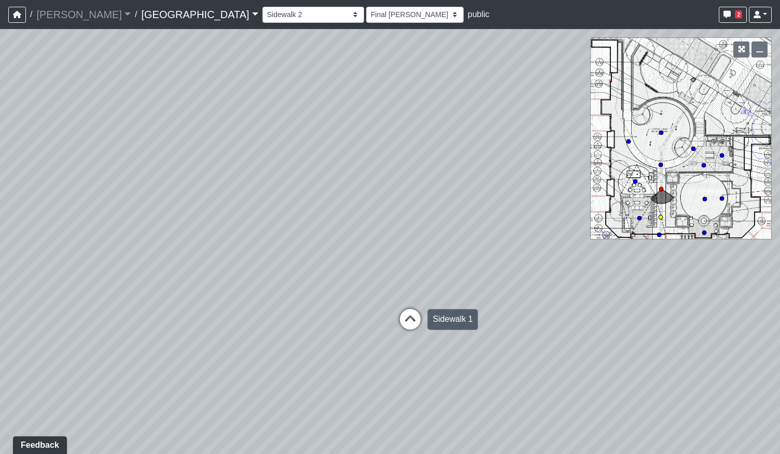
select select "2g74JqUAVunN4W4RDEJZSB"
select select "h3ebyGk32eUmSzz99H473o"
drag, startPoint x: 490, startPoint y: 283, endPoint x: 373, endPoint y: 215, distance: 135.6
click at [373, 215] on div "Loading... Pool Courtyard Entry 1 Loading... Main Lounge 2 Loading... Pool Cour…" at bounding box center [390, 241] width 780 height 425
drag, startPoint x: 353, startPoint y: 166, endPoint x: 337, endPoint y: 161, distance: 15.7
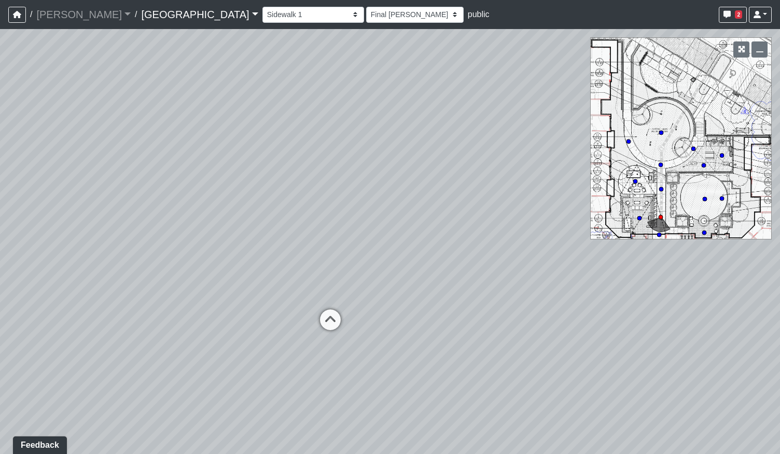
click at [337, 161] on div "Loading... Pool Courtyard Entry 1 Loading... Main Lounge 2 Loading... Pool Cour…" at bounding box center [390, 241] width 780 height 425
click at [262, 15] on select "Breezeway Entry Fireplace 1 Fireplace 2 Gate Golf Holes Shade Sails Sidewalk 1 …" at bounding box center [313, 15] width 102 height 16
click at [262, 7] on select "Breezeway Entry Fireplace 1 Fireplace 2 Gate Golf Holes Shade Sails Sidewalk 1 …" at bounding box center [313, 15] width 102 height 16
select select "ts1weBV6nSNRudKdgJX1Ed"
select select "h3ebyGk32eUmSzz99H473o"
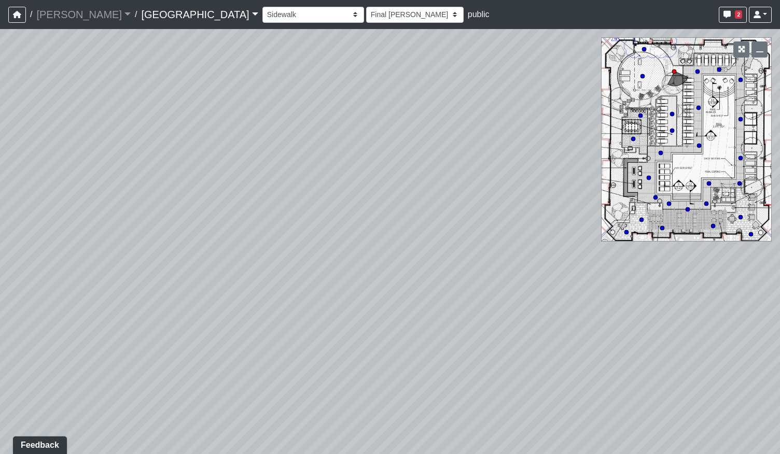
drag, startPoint x: 245, startPoint y: 256, endPoint x: 168, endPoint y: 256, distance: 76.7
click at [165, 258] on div "Loading... Pool Courtyard Entry 1 Loading... Main Lounge 2 Loading... Pool Cour…" at bounding box center [390, 241] width 780 height 425
drag, startPoint x: 560, startPoint y: 222, endPoint x: 630, endPoint y: 238, distance: 72.2
click at [603, 236] on div "Loading... Pool Courtyard Entry 1 Loading... Main Lounge 2 Loading... Pool Cour…" at bounding box center [390, 241] width 780 height 425
drag, startPoint x: 393, startPoint y: 244, endPoint x: 593, endPoint y: 241, distance: 199.6
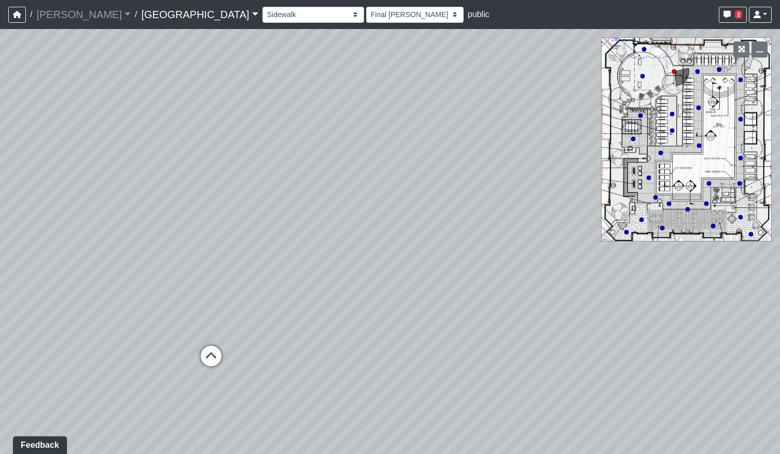
click at [593, 241] on div "Loading... Pool Courtyard Entry 1 Loading... Main Lounge 2 Loading... Pool Cour…" at bounding box center [390, 241] width 780 height 425
click at [653, 198] on circle at bounding box center [655, 197] width 4 height 4
select select "jZDG7L9E933XaJqVWFJ8Me"
select select "h3ebyGk32eUmSzz99H473o"
drag, startPoint x: 577, startPoint y: 273, endPoint x: 244, endPoint y: 271, distance: 332.8
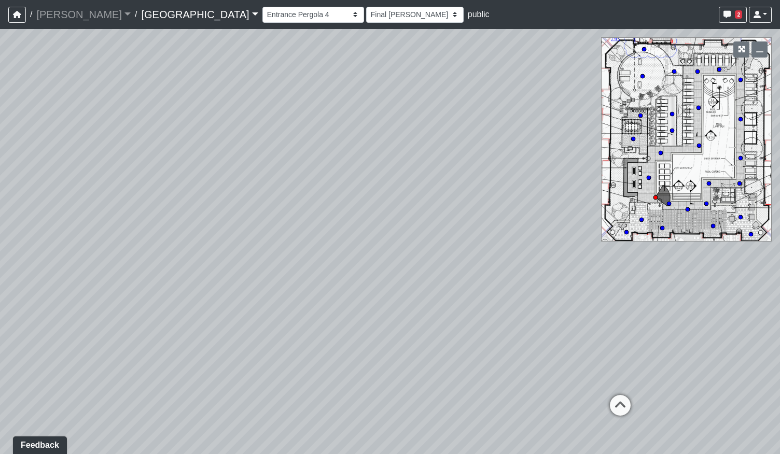
click at [244, 271] on div "Loading... Pool Courtyard Entry 1 Loading... Main Lounge 2 Loading... Pool Cour…" at bounding box center [390, 241] width 780 height 425
drag, startPoint x: 478, startPoint y: 273, endPoint x: 61, endPoint y: 245, distance: 417.8
click at [61, 245] on div "Loading... Pool Courtyard Entry 1 Loading... Main Lounge 2 Loading... Pool Cour…" at bounding box center [390, 241] width 780 height 425
drag, startPoint x: 521, startPoint y: 231, endPoint x: 293, endPoint y: 231, distance: 227.1
click at [293, 231] on div "Loading... Pool Courtyard Entry 1 Loading... Main Lounge 2 Loading... Pool Cour…" at bounding box center [390, 241] width 780 height 425
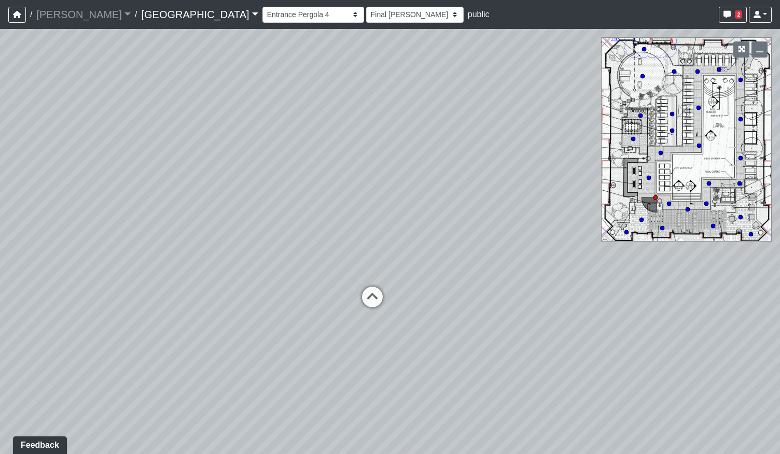
drag, startPoint x: 504, startPoint y: 231, endPoint x: 181, endPoint y: 227, distance: 323.0
click at [174, 228] on div "Loading... Pool Courtyard Entry 1 Loading... Main Lounge 2 Loading... Pool Cour…" at bounding box center [390, 241] width 780 height 425
drag, startPoint x: 522, startPoint y: 235, endPoint x: 290, endPoint y: 229, distance: 231.8
click at [170, 230] on div "Loading... Pool Courtyard Entry 1 Loading... Main Lounge 2 Loading... Pool Cour…" at bounding box center [390, 241] width 780 height 425
drag, startPoint x: 545, startPoint y: 246, endPoint x: 254, endPoint y: 244, distance: 290.8
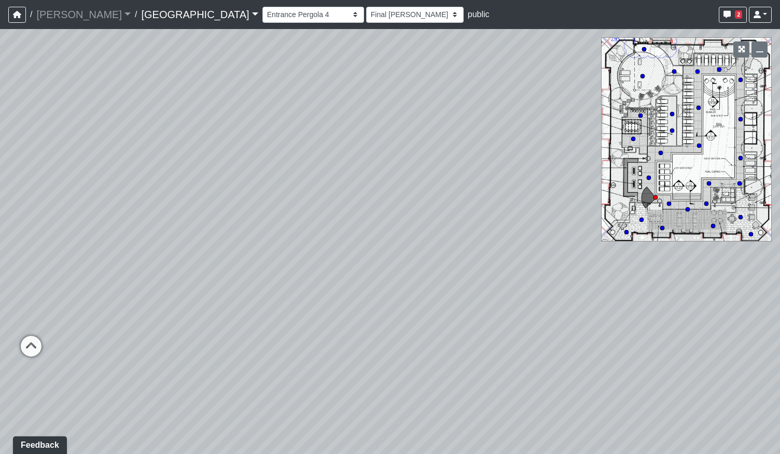
click at [260, 245] on div "Loading... Pool Courtyard Entry 1 Loading... Main Lounge 2 Loading... Pool Cour…" at bounding box center [390, 241] width 780 height 425
drag, startPoint x: 178, startPoint y: 234, endPoint x: 454, endPoint y: 235, distance: 275.8
click at [454, 235] on div "Loading... Pool Courtyard Entry 1 Loading... Main Lounge 2 Loading... Pool Cour…" at bounding box center [390, 241] width 780 height 425
drag, startPoint x: 552, startPoint y: 231, endPoint x: 264, endPoint y: 217, distance: 288.0
click at [203, 229] on div "Loading... Pool Courtyard Entry 1 Loading... Main Lounge 2 Loading... Pool Cour…" at bounding box center [390, 241] width 780 height 425
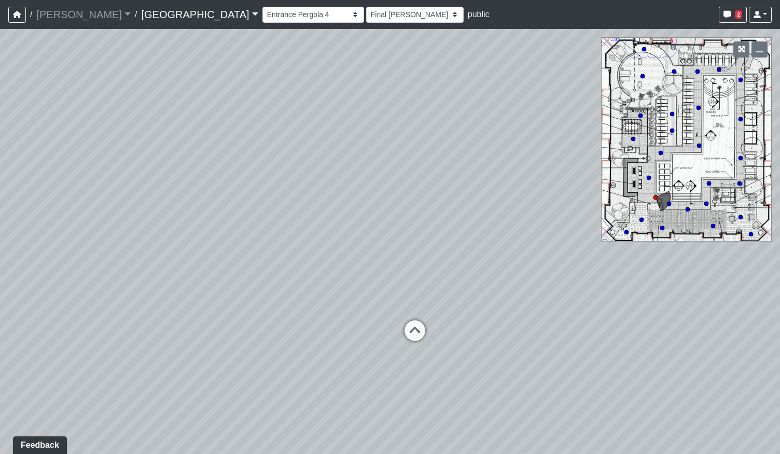
drag, startPoint x: 300, startPoint y: 219, endPoint x: 82, endPoint y: 222, distance: 217.8
click at [82, 222] on div "Loading... Pool Courtyard Entry 1 Loading... Main Lounge 2 Loading... Pool Cour…" at bounding box center [390, 241] width 780 height 425
drag, startPoint x: 418, startPoint y: 214, endPoint x: 247, endPoint y: 210, distance: 171.1
click at [247, 210] on div "Loading... Pool Courtyard Entry 1 Loading... Main Lounge 2 Loading... Pool Cour…" at bounding box center [390, 241] width 780 height 425
click at [303, 337] on div "Loading... Pool Courtyard Entry 1 Loading... Main Lounge 2 Loading... Pool Cour…" at bounding box center [390, 241] width 780 height 425
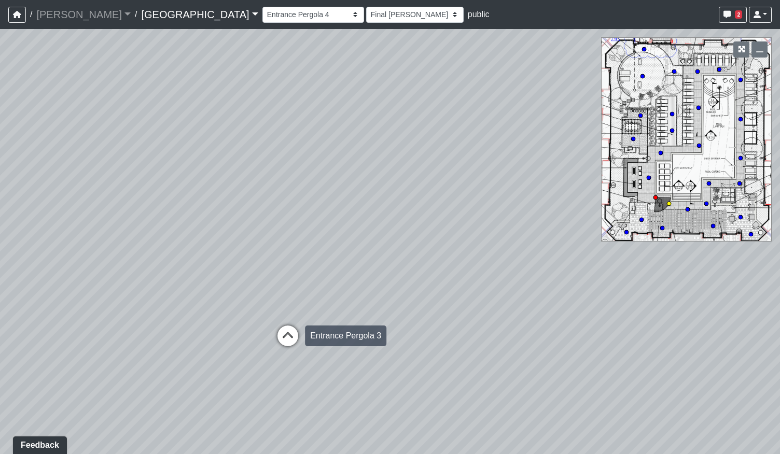
click at [296, 337] on icon at bounding box center [287, 341] width 31 height 31
select select "bpZU8EWxH7iP9wBKE9es9n"
select select "h3ebyGk32eUmSzz99H473o"
click at [118, 368] on div "Loading... Pool Courtyard Entry 1 Loading... Main Lounge 2 Loading... Pool Cour…" at bounding box center [390, 241] width 780 height 425
click at [133, 363] on icon at bounding box center [140, 360] width 31 height 31
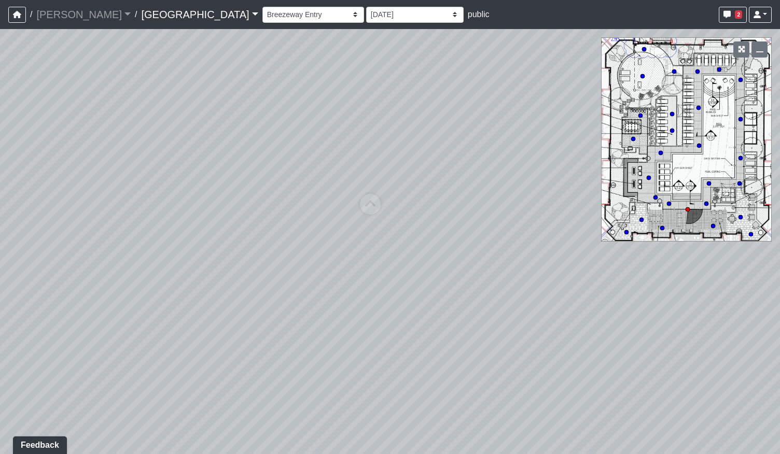
select select "qPF58Gj19tdZKxXjctCZ5B"
select select "h3ebyGk32eUmSzz99H473o"
click at [371, 203] on icon at bounding box center [370, 209] width 31 height 31
select select "5YdP8s9J1uMCwQbH227TJn"
select select "h3ebyGk32eUmSzz99H473o"
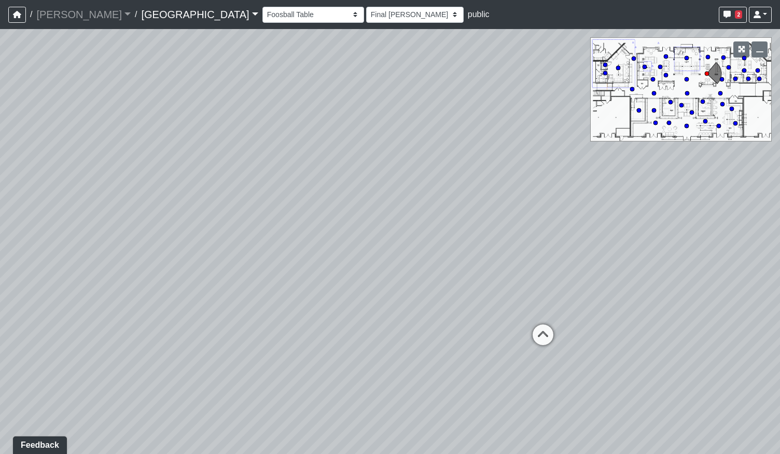
drag, startPoint x: 223, startPoint y: 293, endPoint x: 541, endPoint y: 286, distance: 318.4
click at [600, 289] on div "Loading... Pool Courtyard Entry 1 Loading... Main Lounge 2 Loading... Pool Cour…" at bounding box center [390, 241] width 780 height 425
drag, startPoint x: 333, startPoint y: 273, endPoint x: 547, endPoint y: 279, distance: 214.2
click at [547, 279] on div "Loading... Pool Courtyard Entry 1 Loading... Main Lounge 2 Loading... Pool Cour…" at bounding box center [390, 241] width 780 height 425
click at [191, 205] on icon at bounding box center [196, 213] width 31 height 31
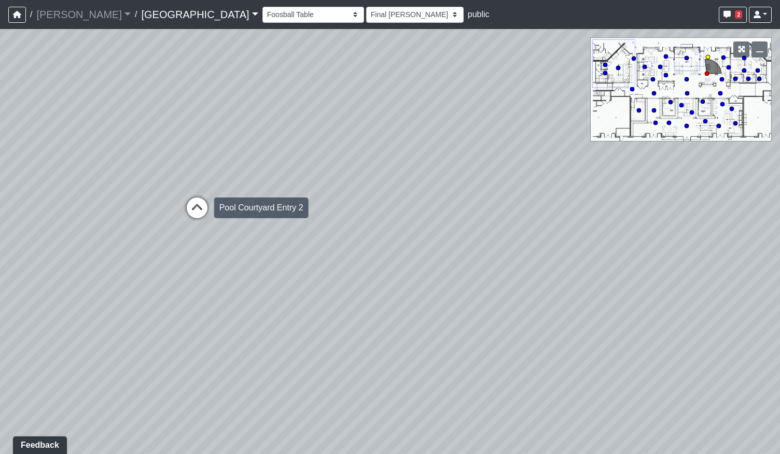
select select "rSNPTk6fVWzVTWWJRKuvHZ"
select select "h3ebyGk32eUmSzz99H473o"
drag, startPoint x: 406, startPoint y: 273, endPoint x: 215, endPoint y: 266, distance: 190.9
click at [233, 270] on div "Loading... Pool Courtyard Entry 1 Loading... Main Lounge 2 Loading... Pool Cour…" at bounding box center [390, 241] width 780 height 425
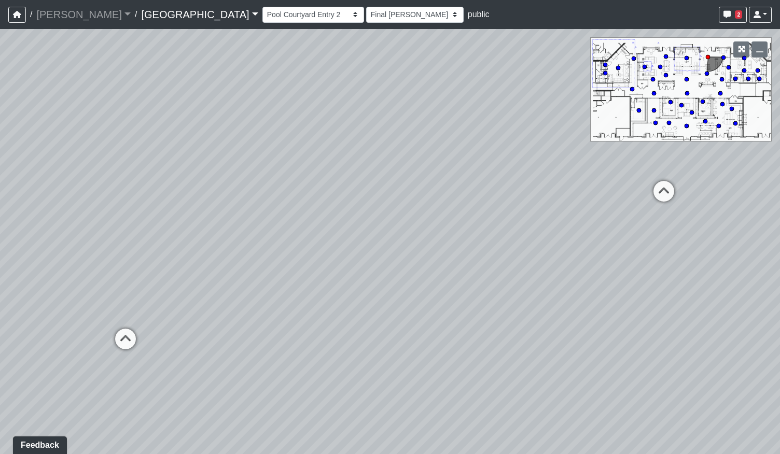
drag, startPoint x: 156, startPoint y: 258, endPoint x: 561, endPoint y: 243, distance: 405.2
click at [535, 244] on div "Loading... Pool Courtyard Entry 1 Loading... Main Lounge 2 Loading... Pool Cour…" at bounding box center [390, 241] width 780 height 425
click at [177, 168] on icon at bounding box center [176, 173] width 31 height 31
select select "56ykG6Uii8XbvcMZS3FyXu"
select select "h3ebyGk32eUmSzz99H473o"
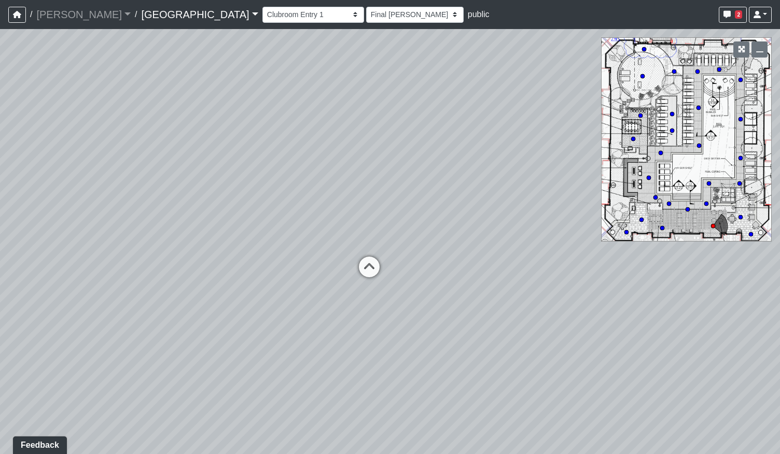
drag, startPoint x: 533, startPoint y: 237, endPoint x: 242, endPoint y: 235, distance: 291.4
click at [159, 247] on div "Loading... Pool Courtyard Entry 1 Loading... Main Lounge 2 Loading... Pool Cour…" at bounding box center [390, 241] width 780 height 425
click at [367, 261] on icon at bounding box center [362, 271] width 31 height 31
select select "8WTtNv1GM3J1TpDWPsoJkN"
select select "h3ebyGk32eUmSzz99H473o"
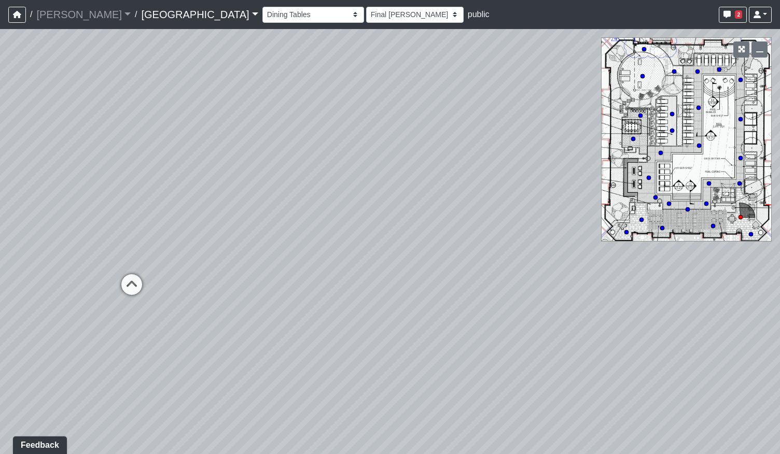
drag, startPoint x: 147, startPoint y: 244, endPoint x: 216, endPoint y: 255, distance: 69.3
click at [218, 255] on div "Loading... Pool Courtyard Entry 1 Loading... Main Lounge 2 Loading... Pool Cour…" at bounding box center [390, 241] width 780 height 425
drag, startPoint x: 461, startPoint y: 244, endPoint x: 102, endPoint y: 256, distance: 359.5
click at [102, 256] on div "Loading... Pool Courtyard Entry 1 Loading... Main Lounge 2 Loading... Pool Cour…" at bounding box center [390, 241] width 780 height 425
drag, startPoint x: 465, startPoint y: 252, endPoint x: 178, endPoint y: 248, distance: 286.7
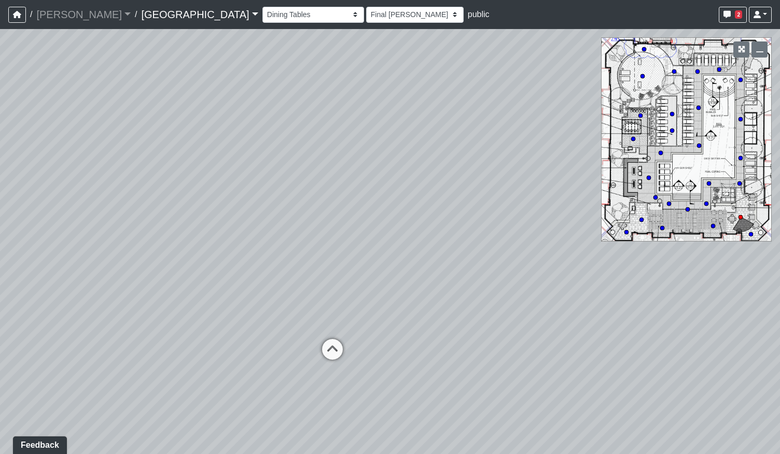
click at [174, 250] on div "Loading... Pool Courtyard Entry 1 Loading... Main Lounge 2 Loading... Pool Cour…" at bounding box center [390, 241] width 780 height 425
drag, startPoint x: 525, startPoint y: 235, endPoint x: 143, endPoint y: 250, distance: 381.9
click at [143, 250] on div "Loading... Pool Courtyard Entry 1 Loading... Main Lounge 2 Loading... Pool Cour…" at bounding box center [390, 241] width 780 height 425
drag, startPoint x: 354, startPoint y: 243, endPoint x: 152, endPoint y: 244, distance: 202.2
click at [152, 244] on div "Loading... Pool Courtyard Entry 1 Loading... Main Lounge 2 Loading... Pool Cour…" at bounding box center [390, 241] width 780 height 425
